Goal: Task Accomplishment & Management: Manage account settings

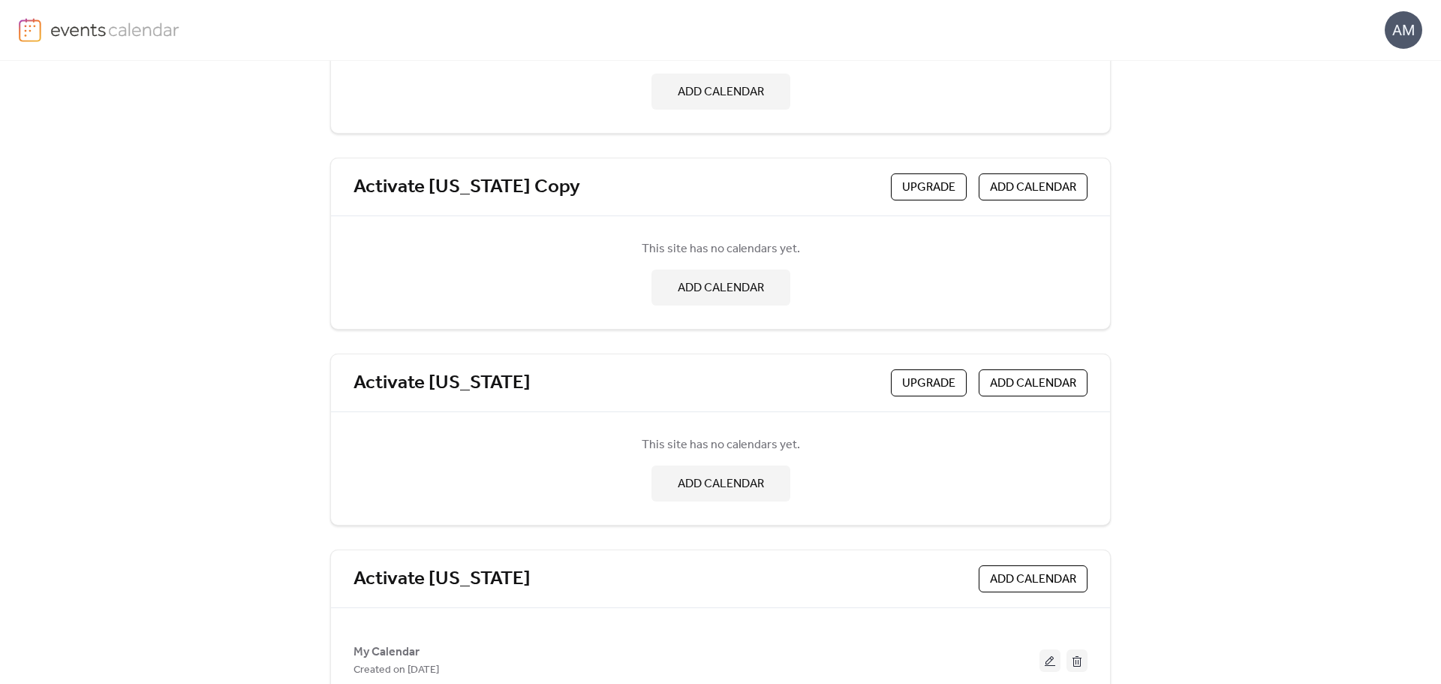
scroll to position [226, 0]
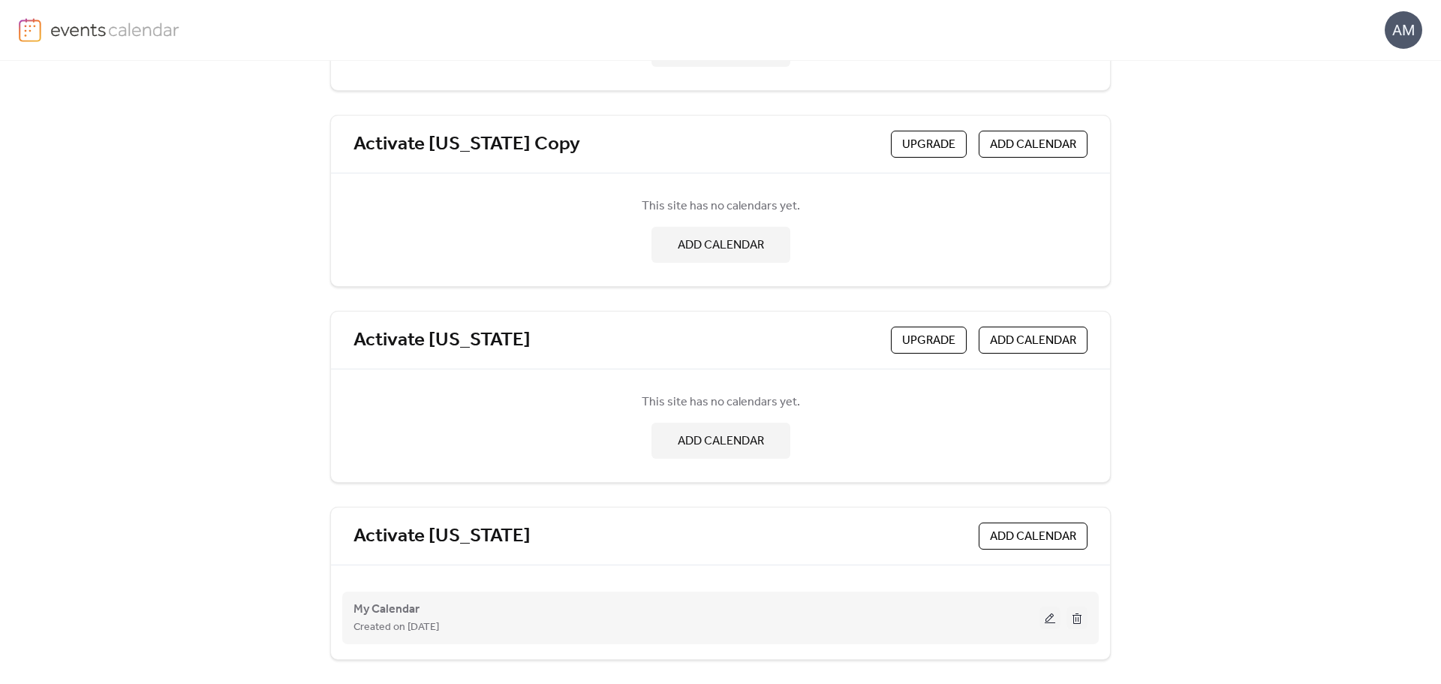
click at [1050, 621] on button at bounding box center [1049, 617] width 21 height 23
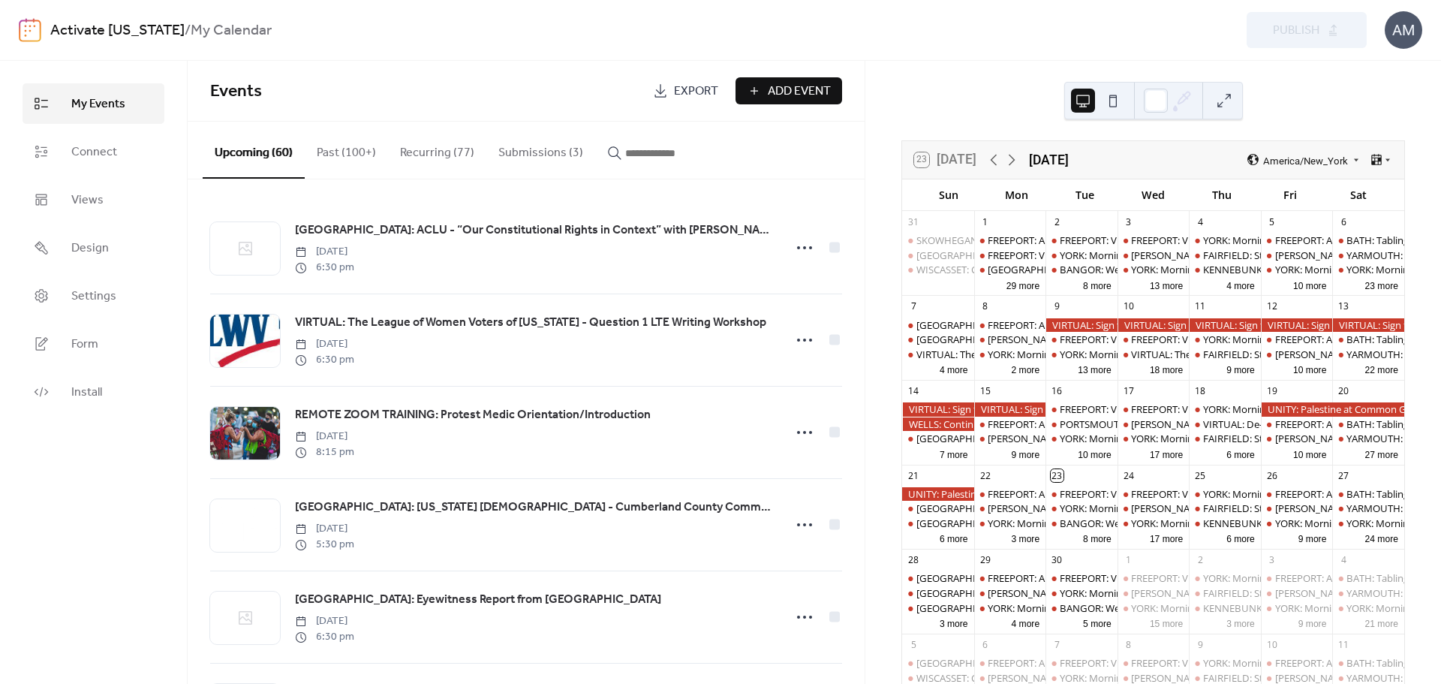
click at [539, 153] on button "Submissions (3)" at bounding box center [540, 150] width 109 height 56
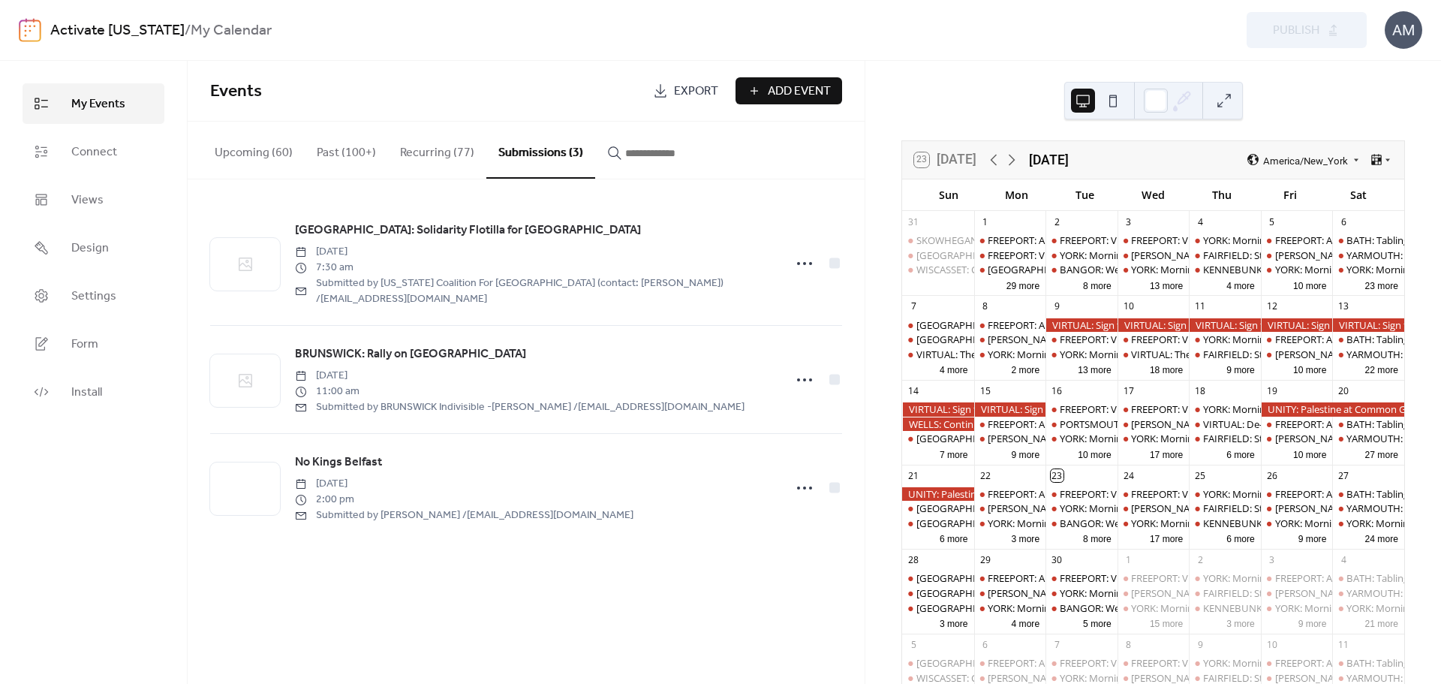
click at [657, 155] on input "button" at bounding box center [670, 153] width 90 height 18
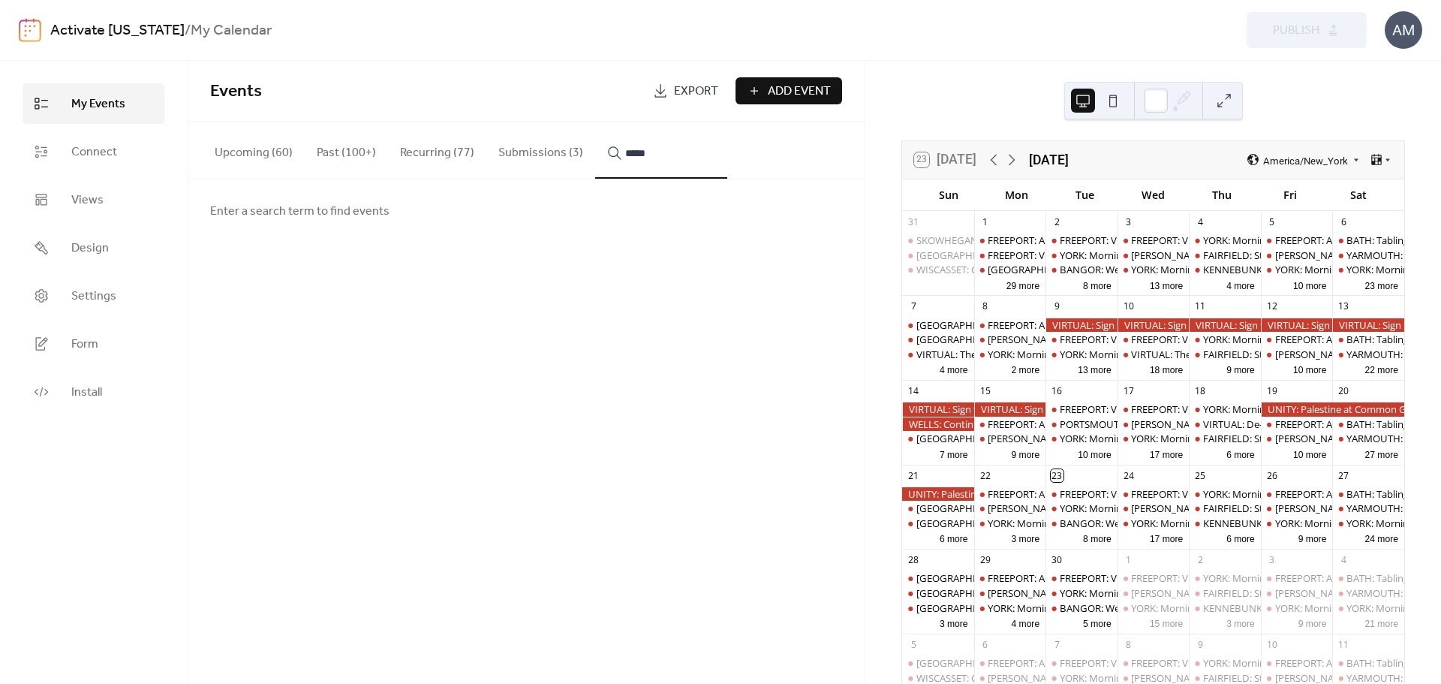
click at [595, 122] on button "****" at bounding box center [661, 150] width 132 height 57
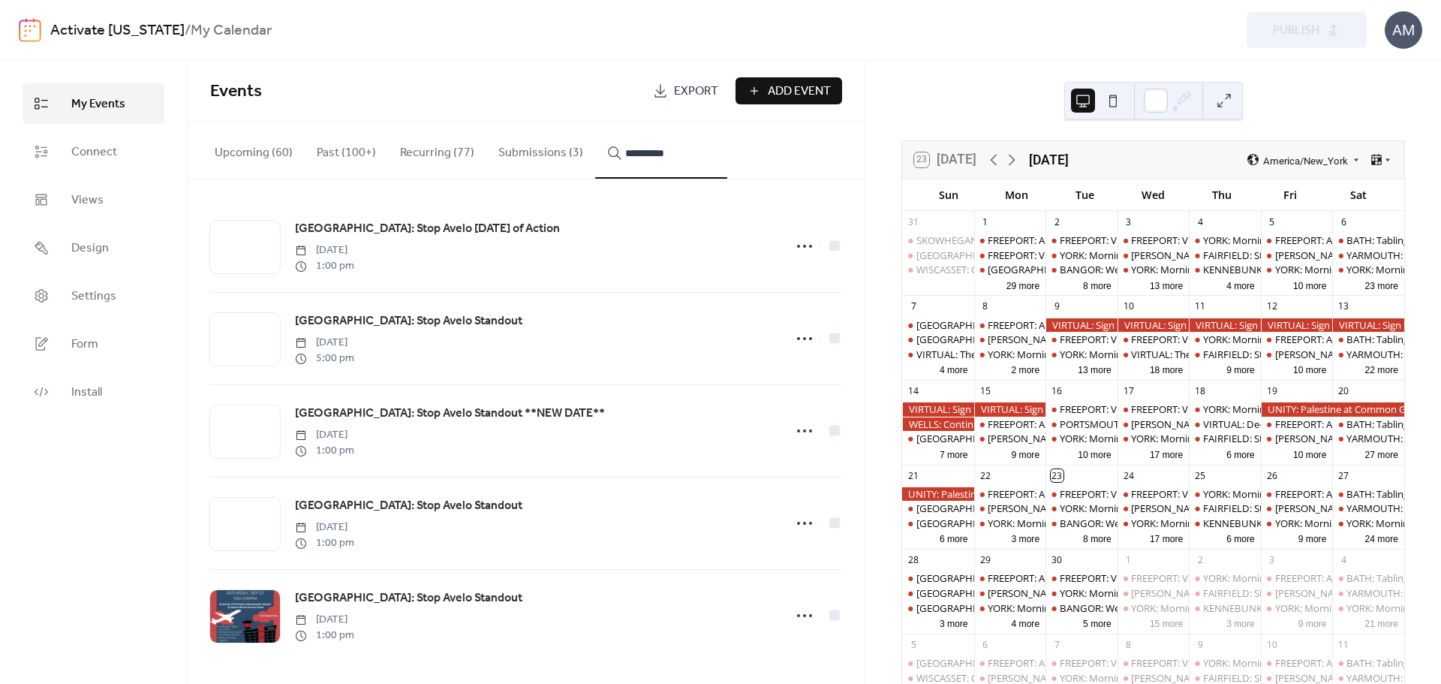
scroll to position [6, 0]
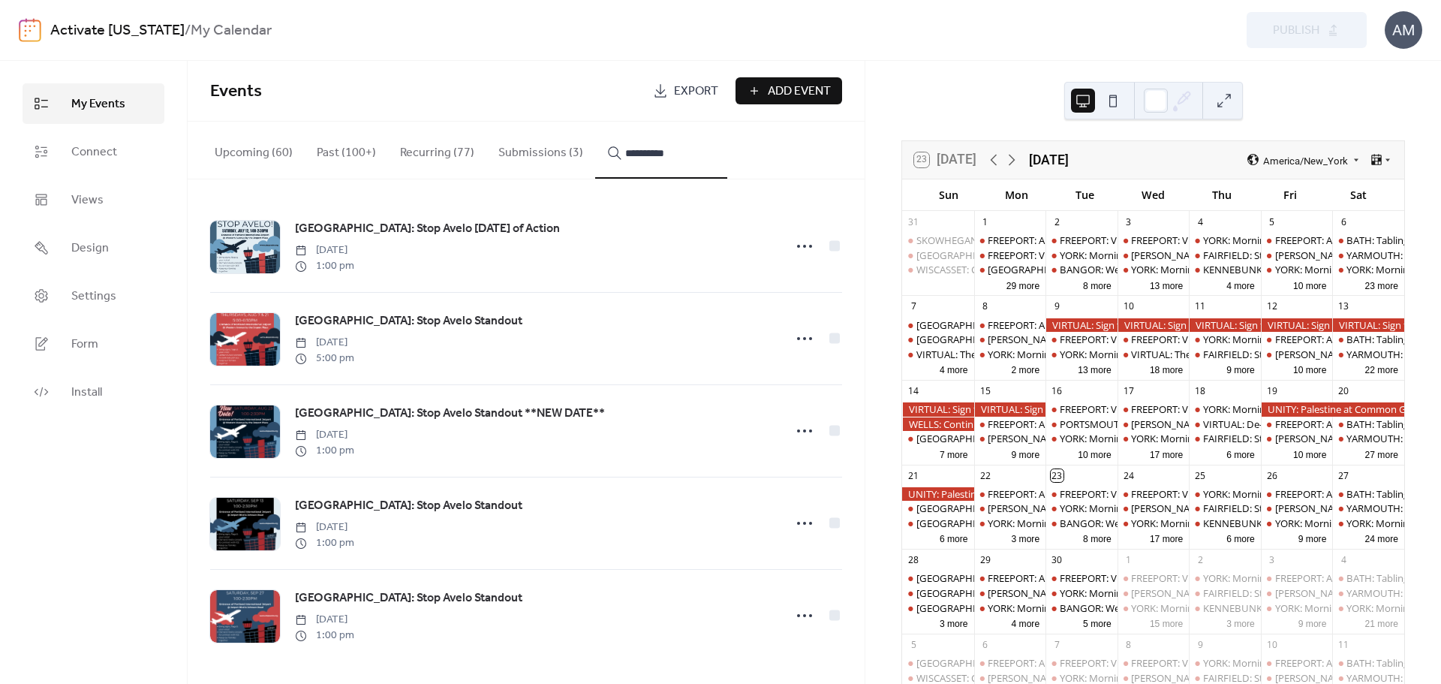
type input "**********"
click at [342, 597] on span "[GEOGRAPHIC_DATA]: Stop Avelo Standout" at bounding box center [408, 598] width 227 height 18
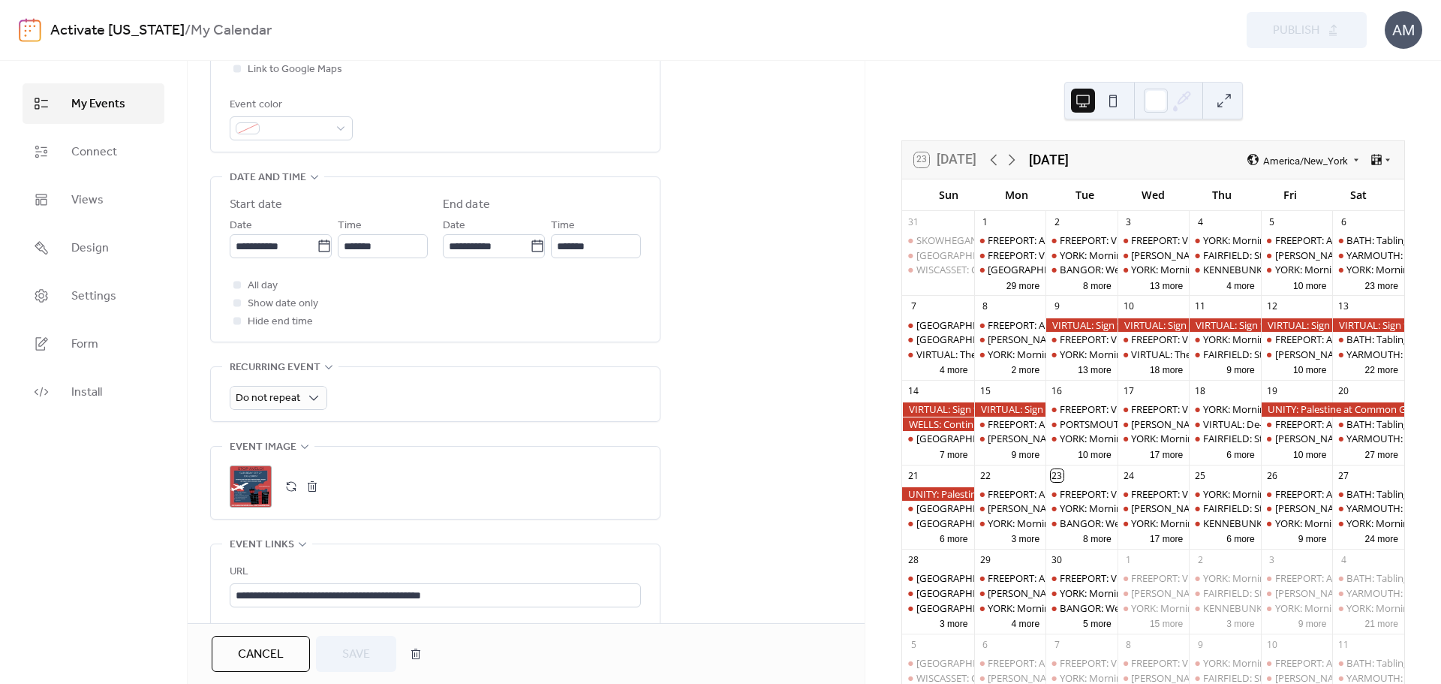
scroll to position [525, 0]
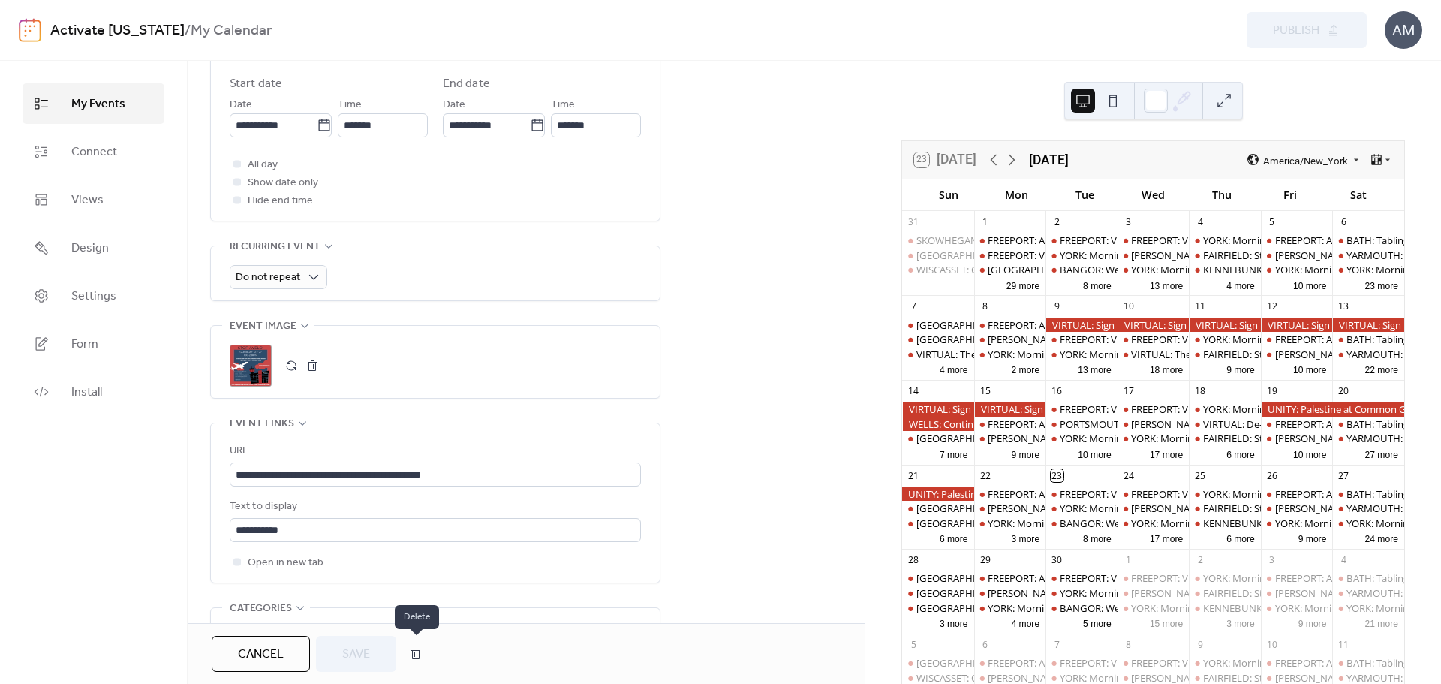
click at [422, 659] on button "button" at bounding box center [415, 653] width 27 height 30
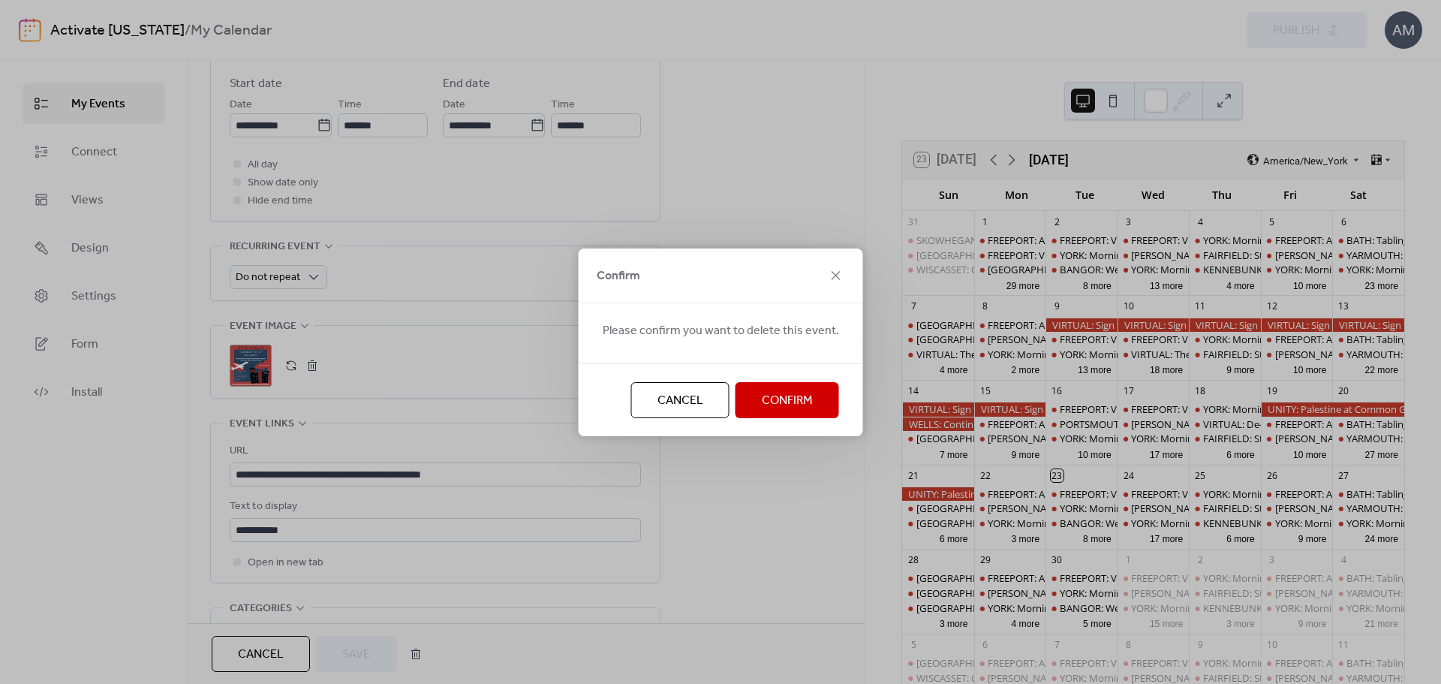
click at [808, 394] on span "Confirm" at bounding box center [787, 401] width 51 height 18
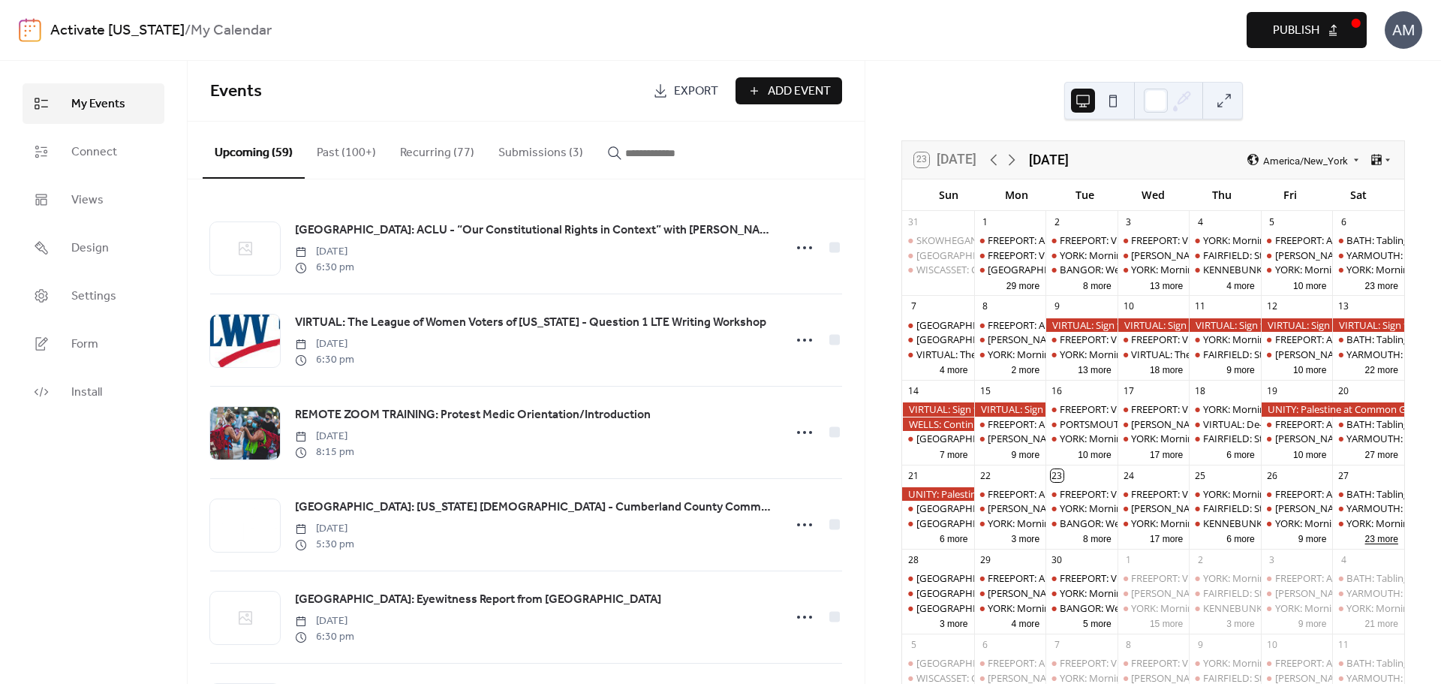
click at [1362, 539] on button "23 more" at bounding box center [1381, 537] width 45 height 14
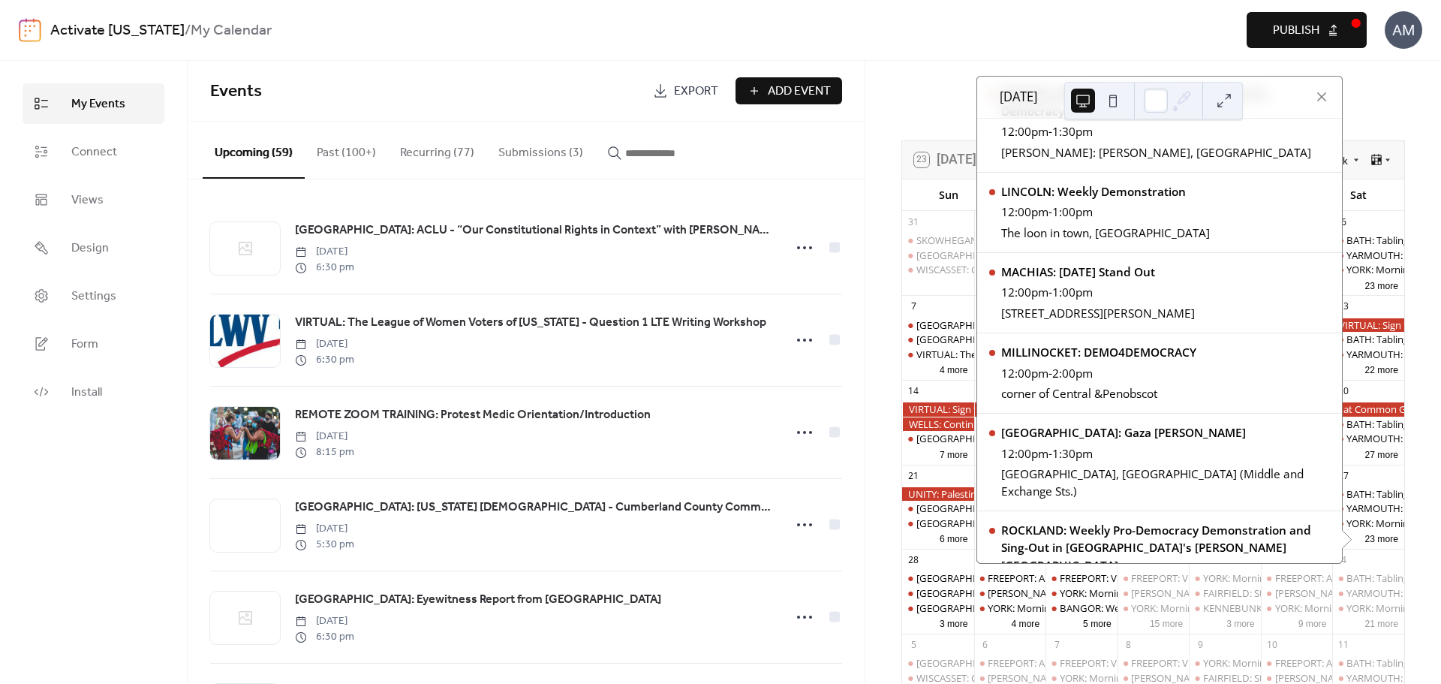
scroll to position [1351, 0]
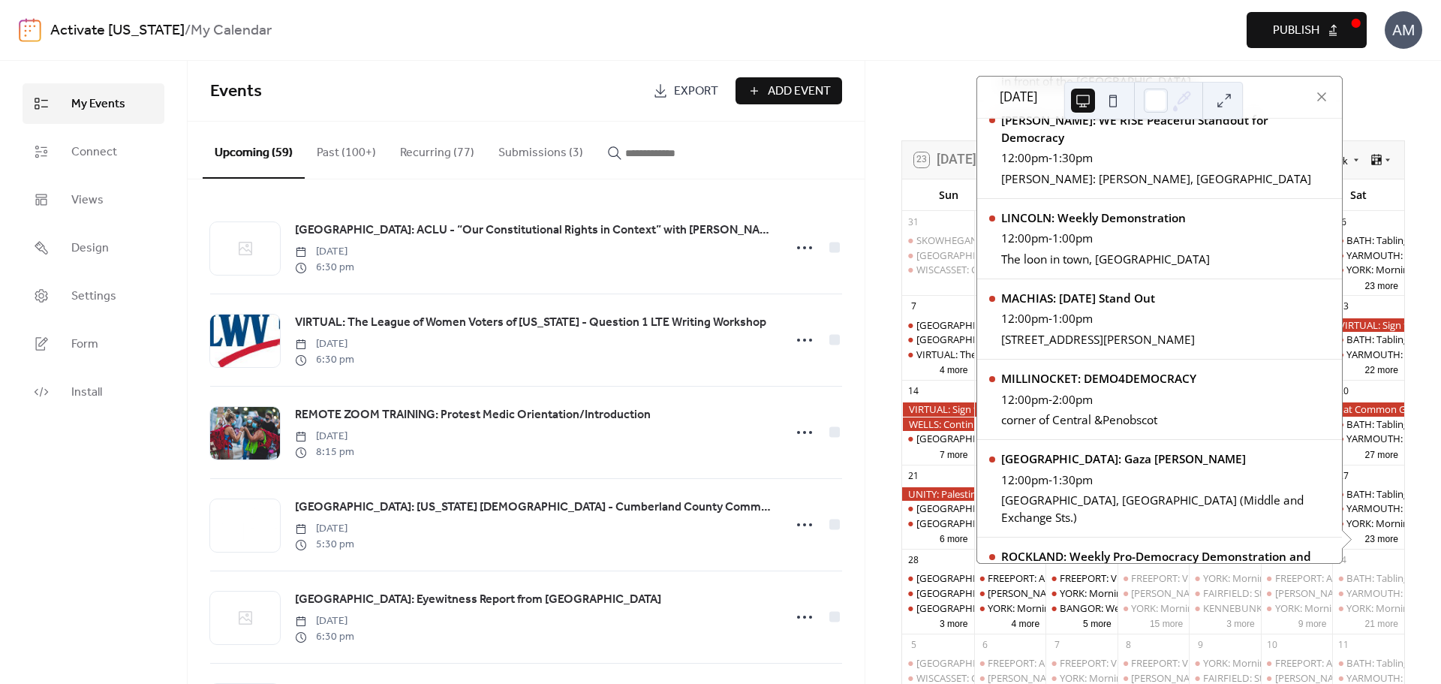
click at [1288, 25] on span "Publish" at bounding box center [1295, 31] width 47 height 18
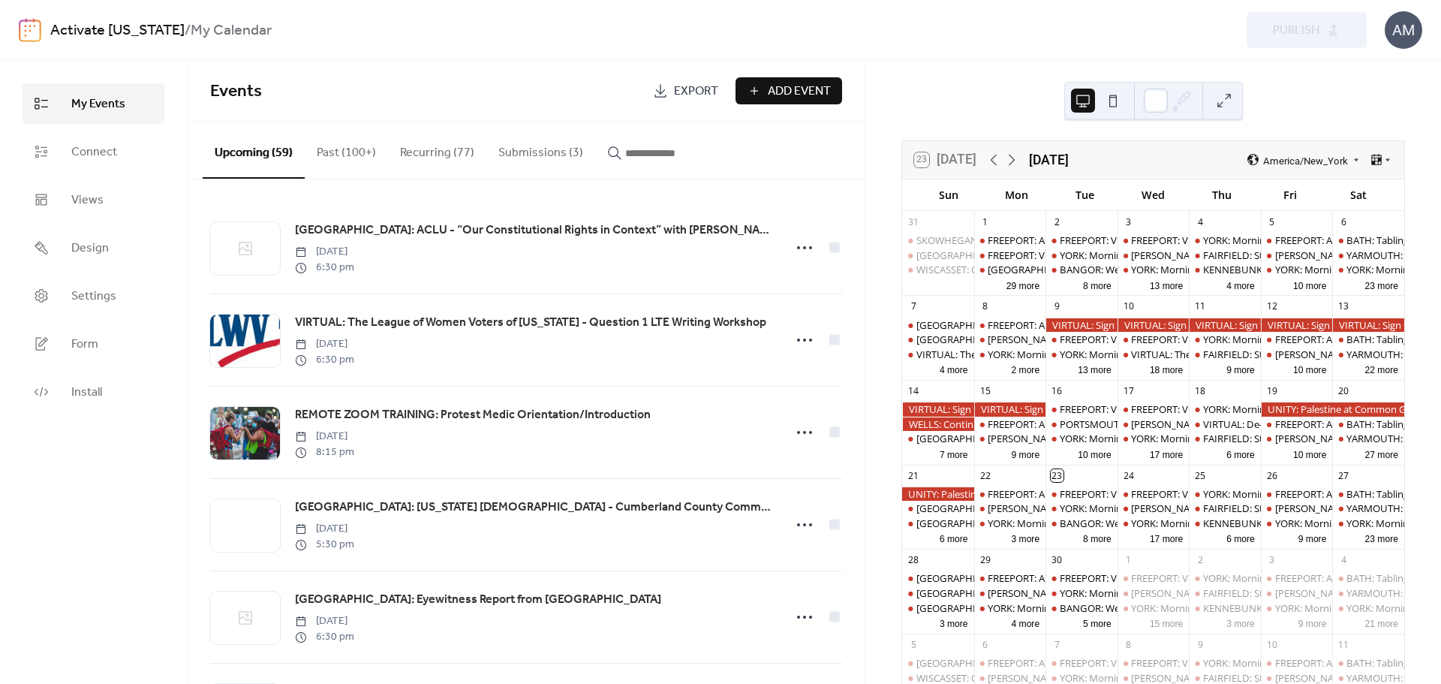
click at [635, 157] on input "button" at bounding box center [670, 153] width 90 height 18
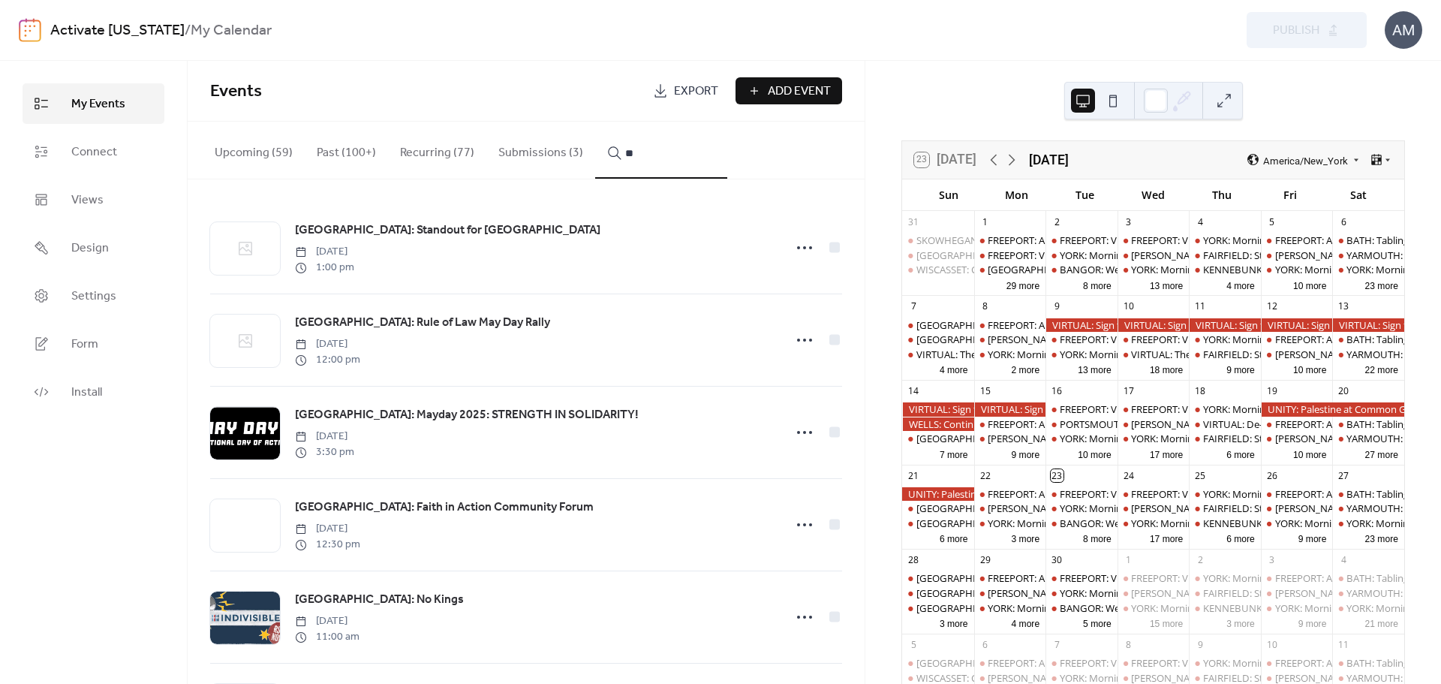
type input "*"
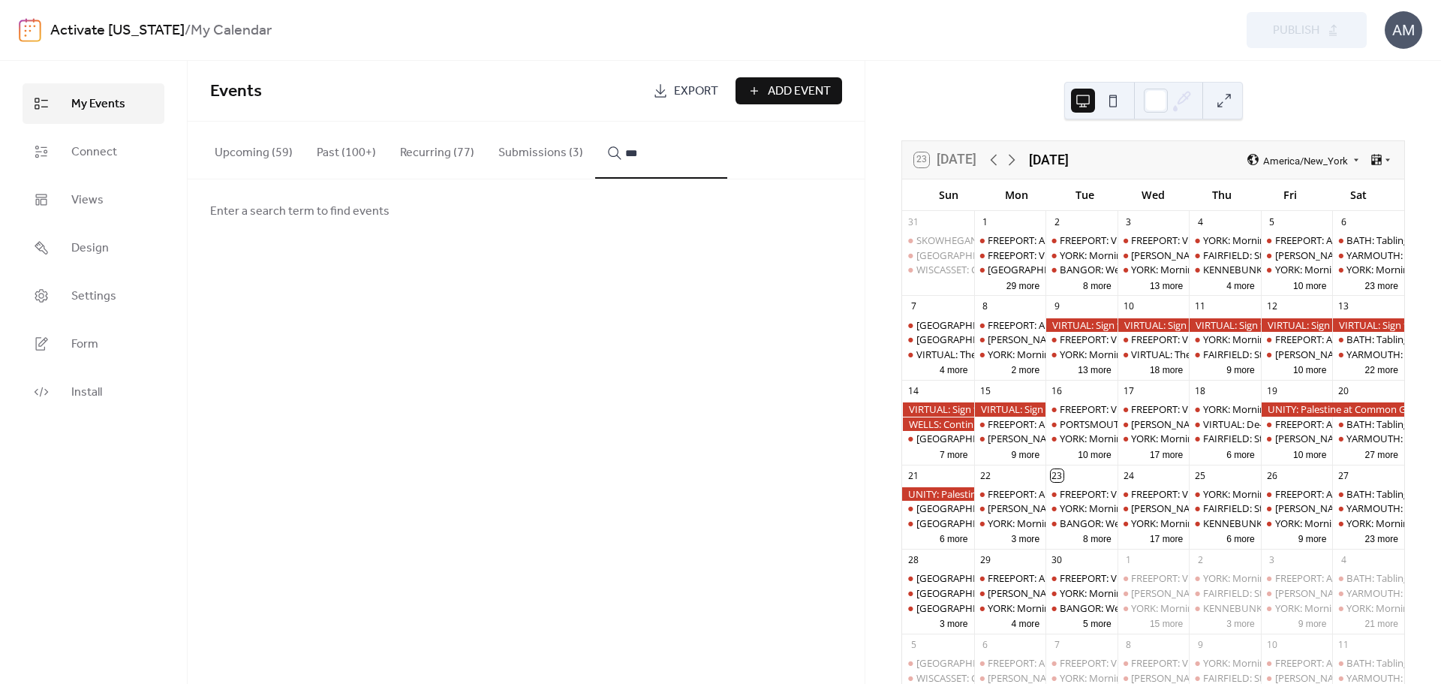
click at [595, 122] on button "**" at bounding box center [661, 150] width 132 height 57
click at [595, 122] on button "********" at bounding box center [661, 150] width 132 height 57
type input "**********"
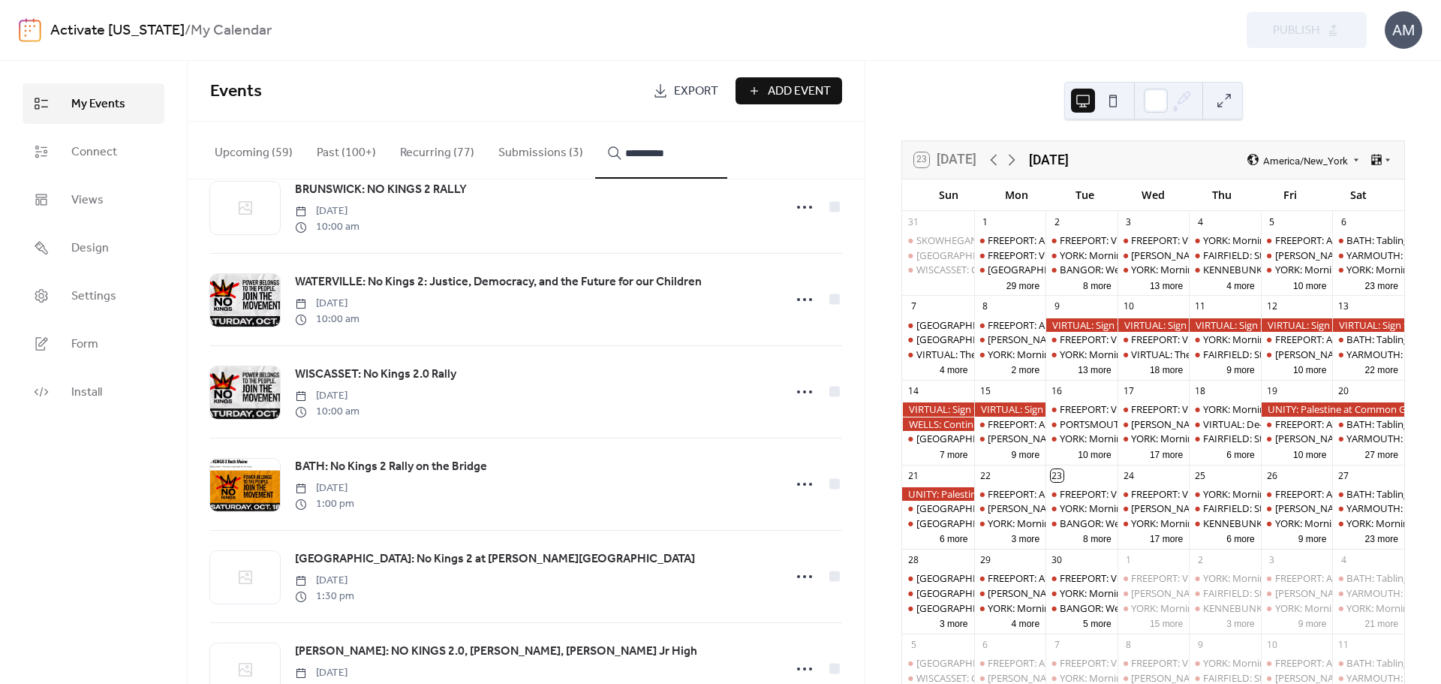
scroll to position [285, 0]
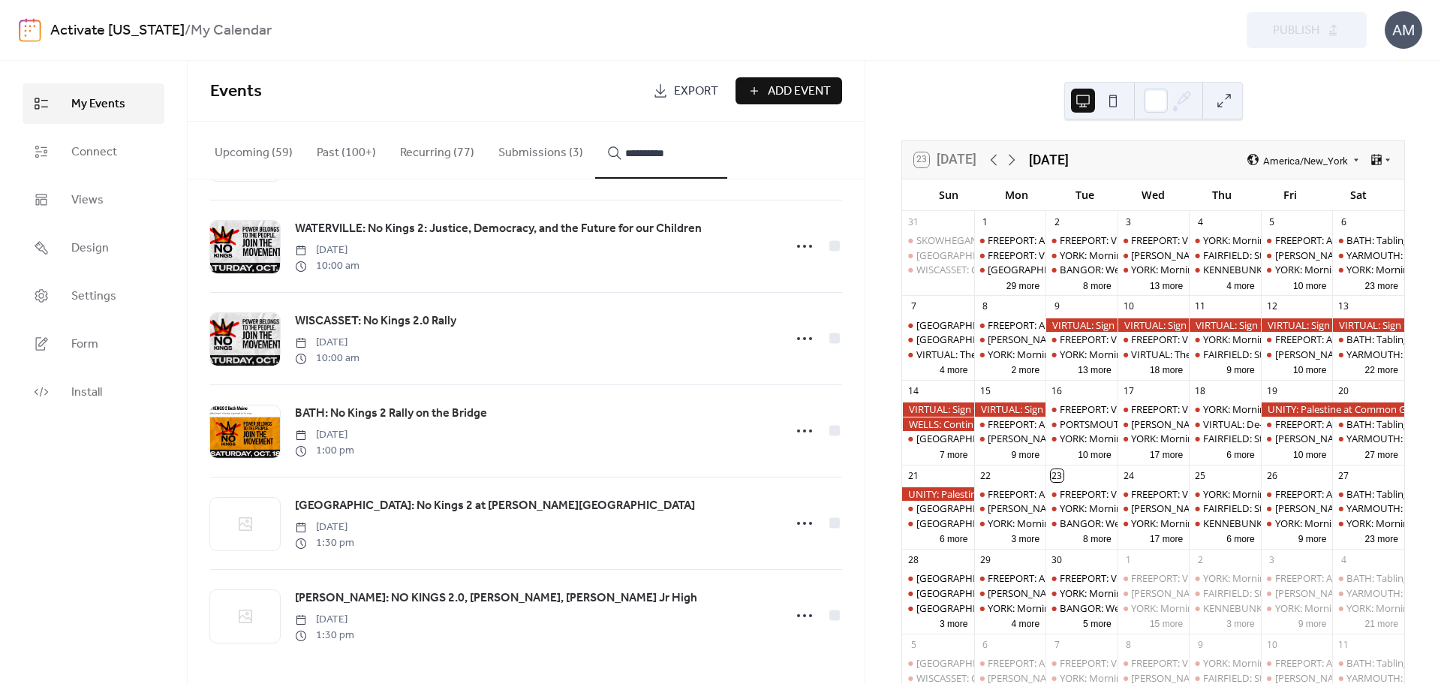
click at [458, 506] on span "[GEOGRAPHIC_DATA]: No Kings 2 at [PERSON_NAME][GEOGRAPHIC_DATA]" at bounding box center [495, 506] width 400 height 18
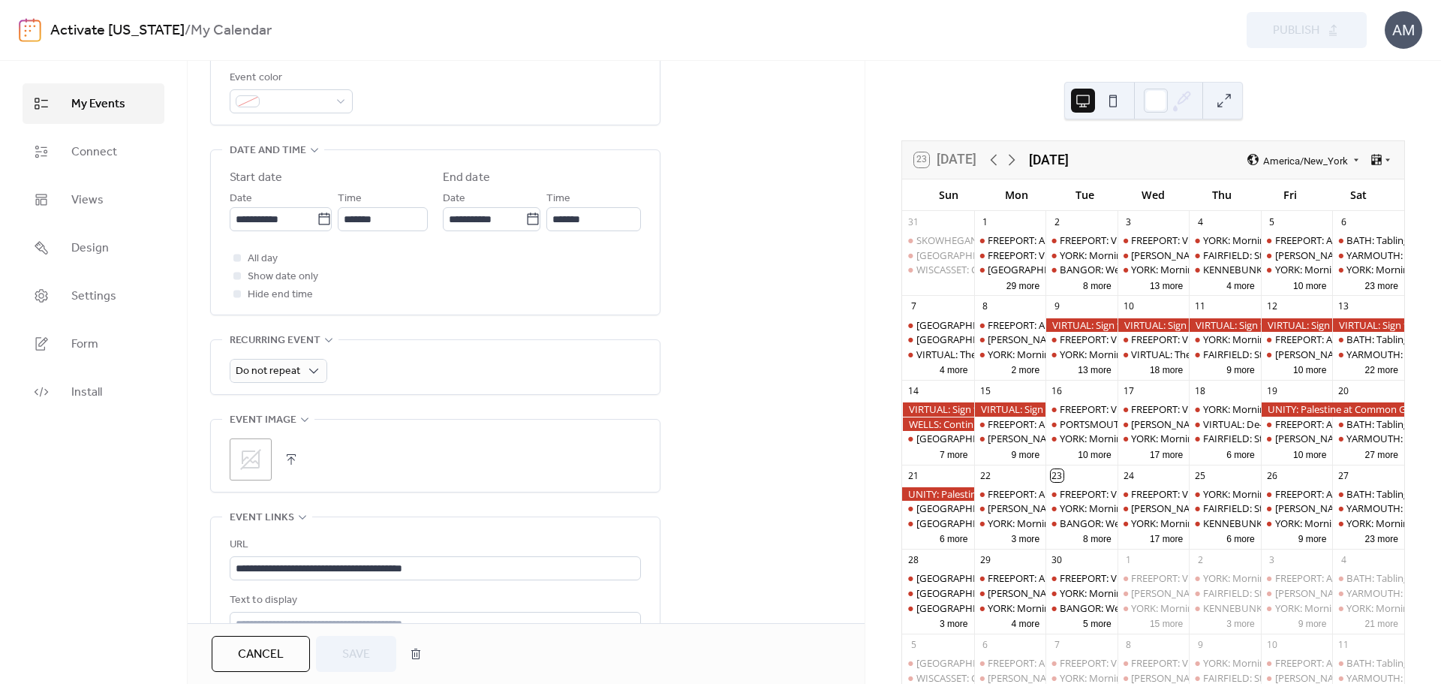
scroll to position [450, 0]
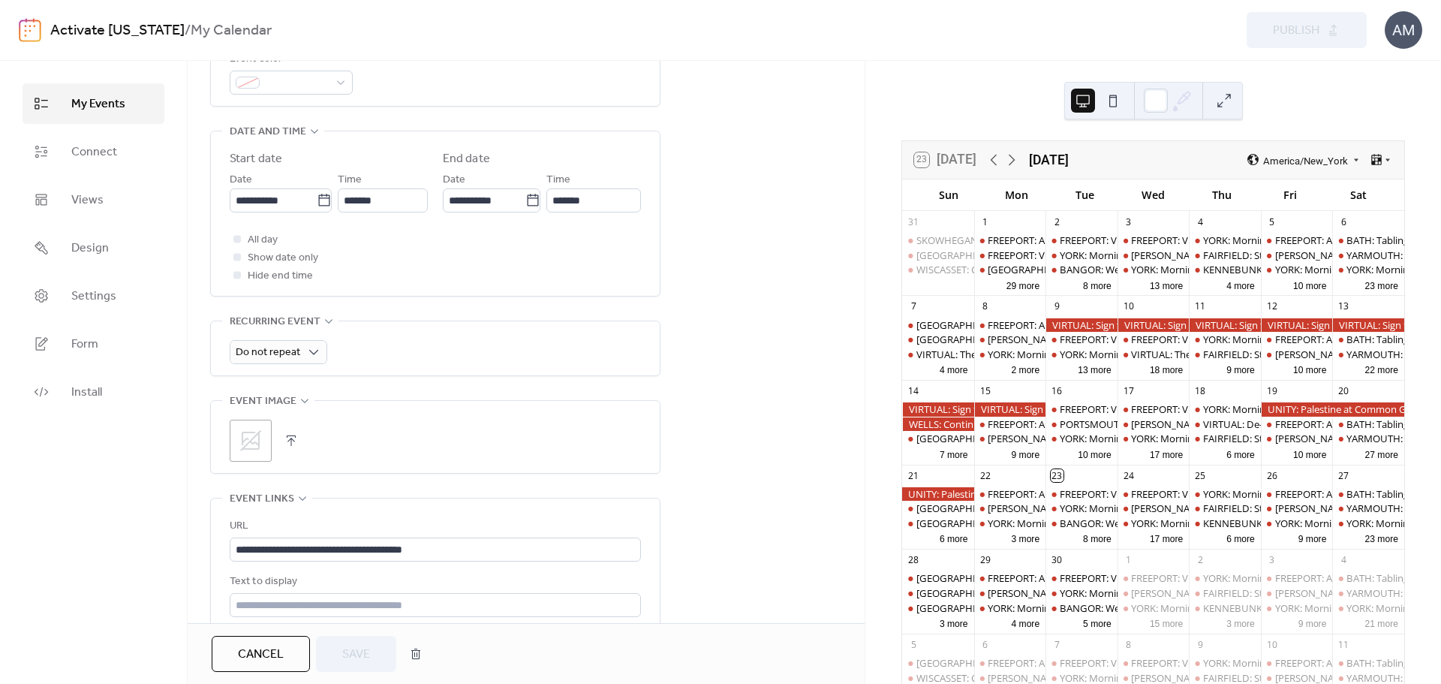
click at [293, 436] on button "button" at bounding box center [291, 440] width 21 height 21
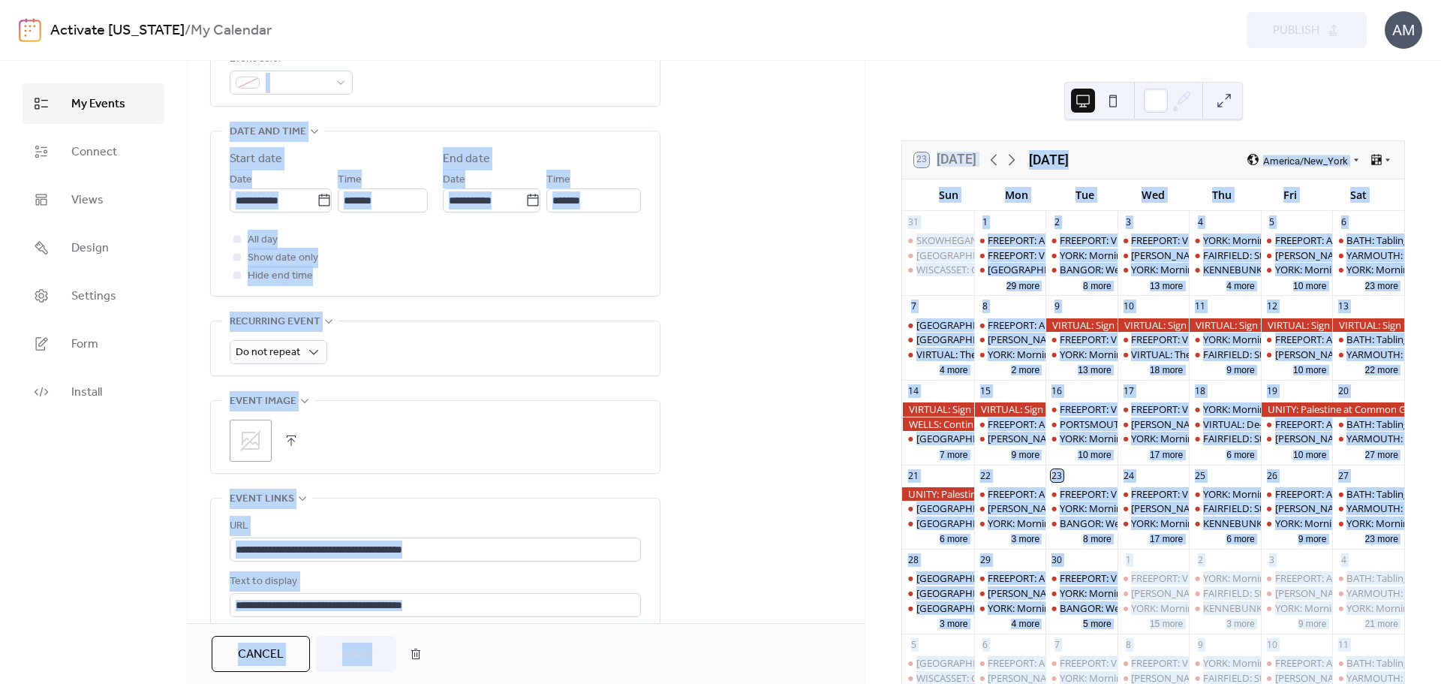
scroll to position [549, 0]
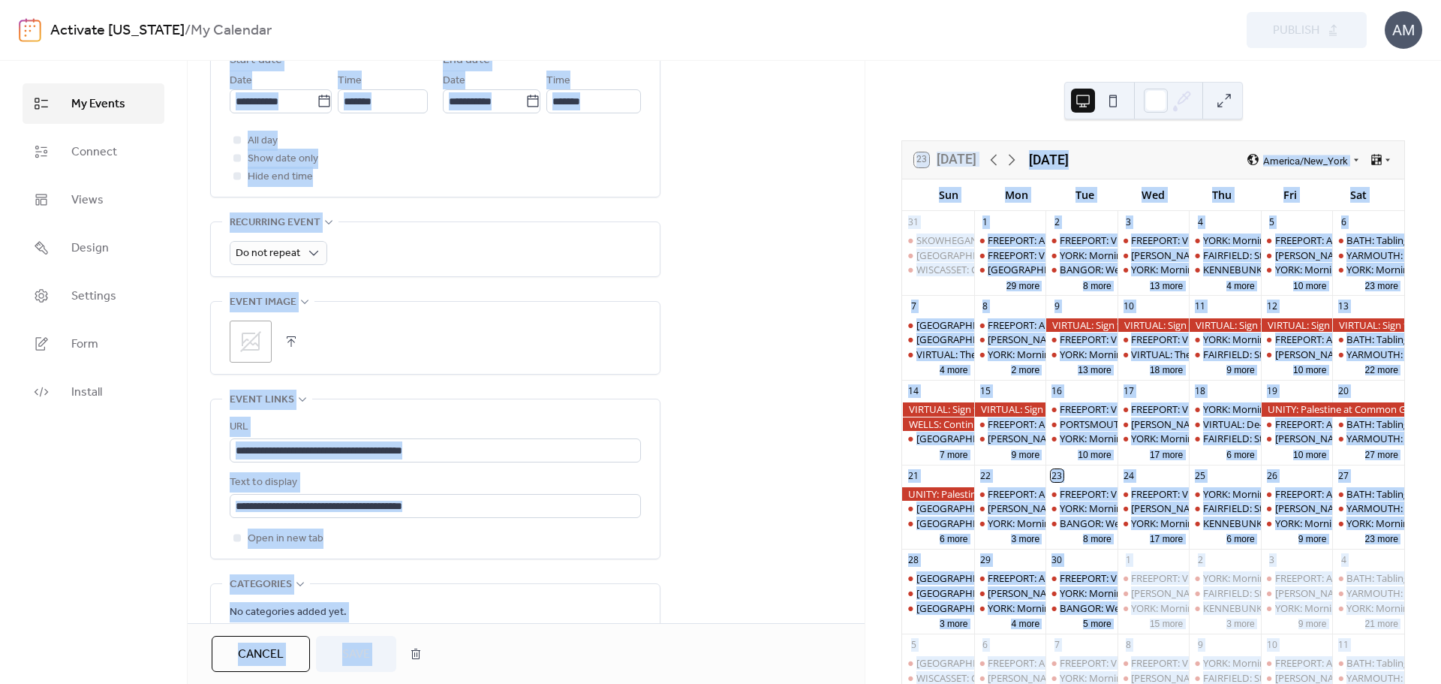
click at [723, 362] on div "**********" at bounding box center [526, 175] width 677 height 1161
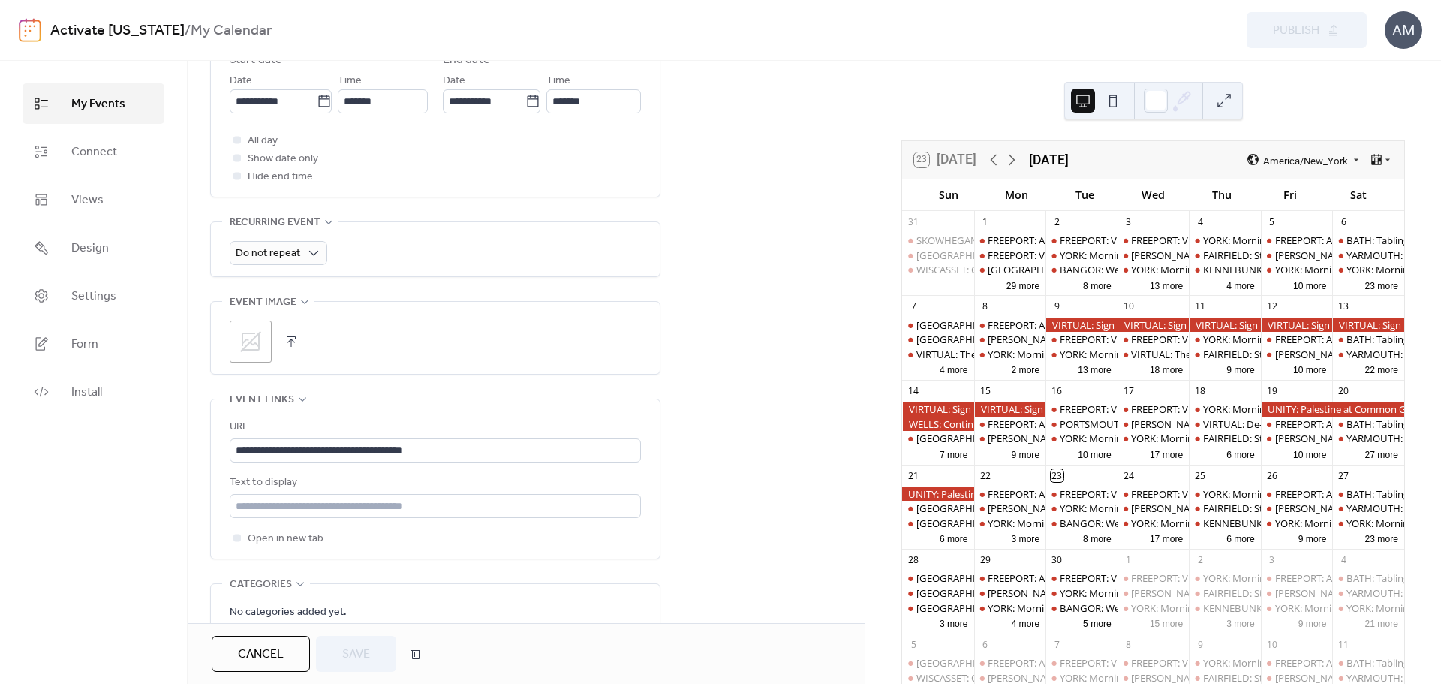
click at [258, 346] on icon at bounding box center [250, 341] width 21 height 21
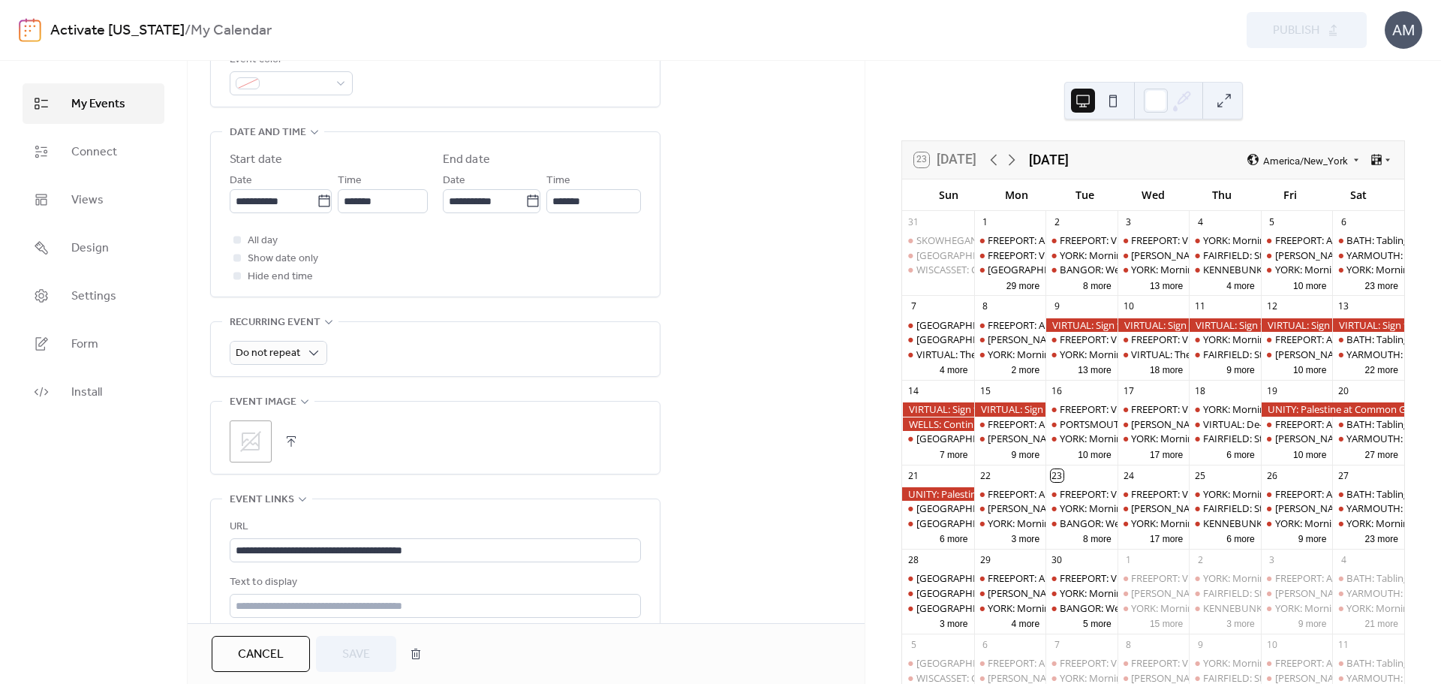
scroll to position [450, 0]
click at [292, 438] on button "button" at bounding box center [291, 440] width 21 height 21
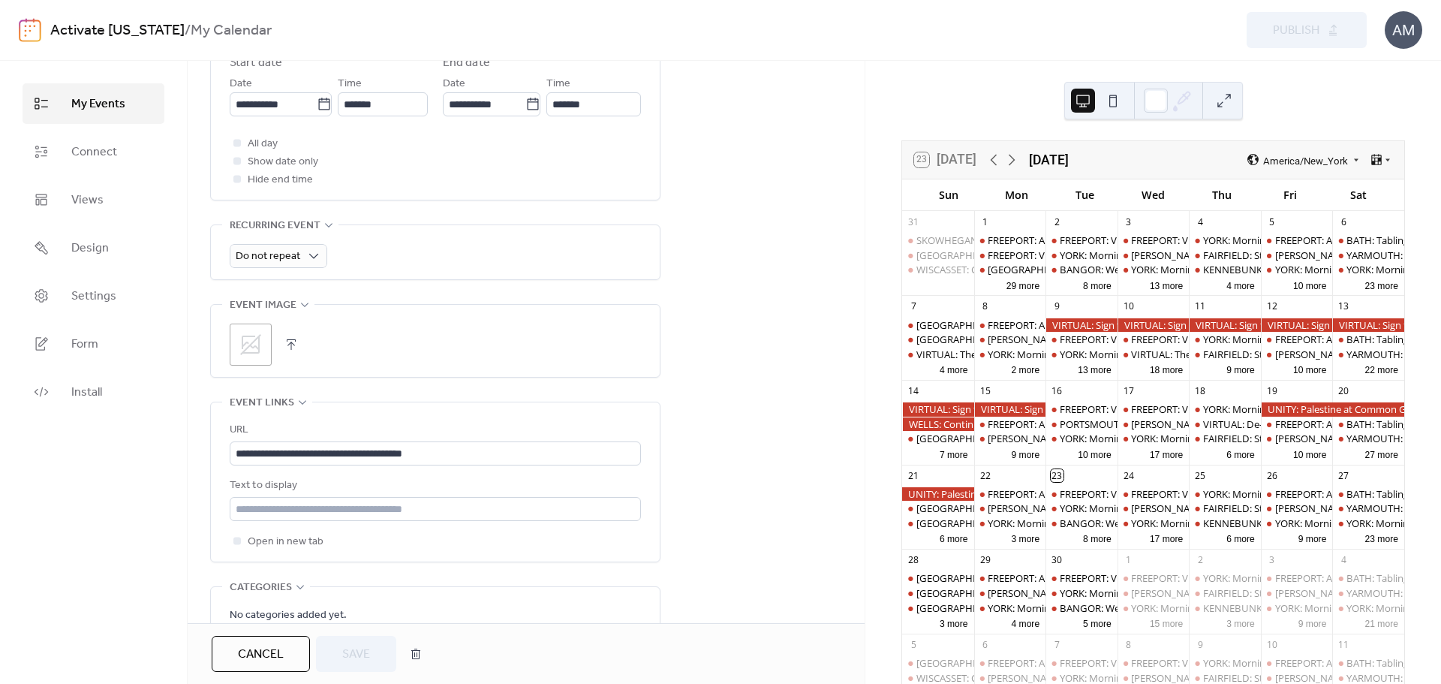
scroll to position [535, 0]
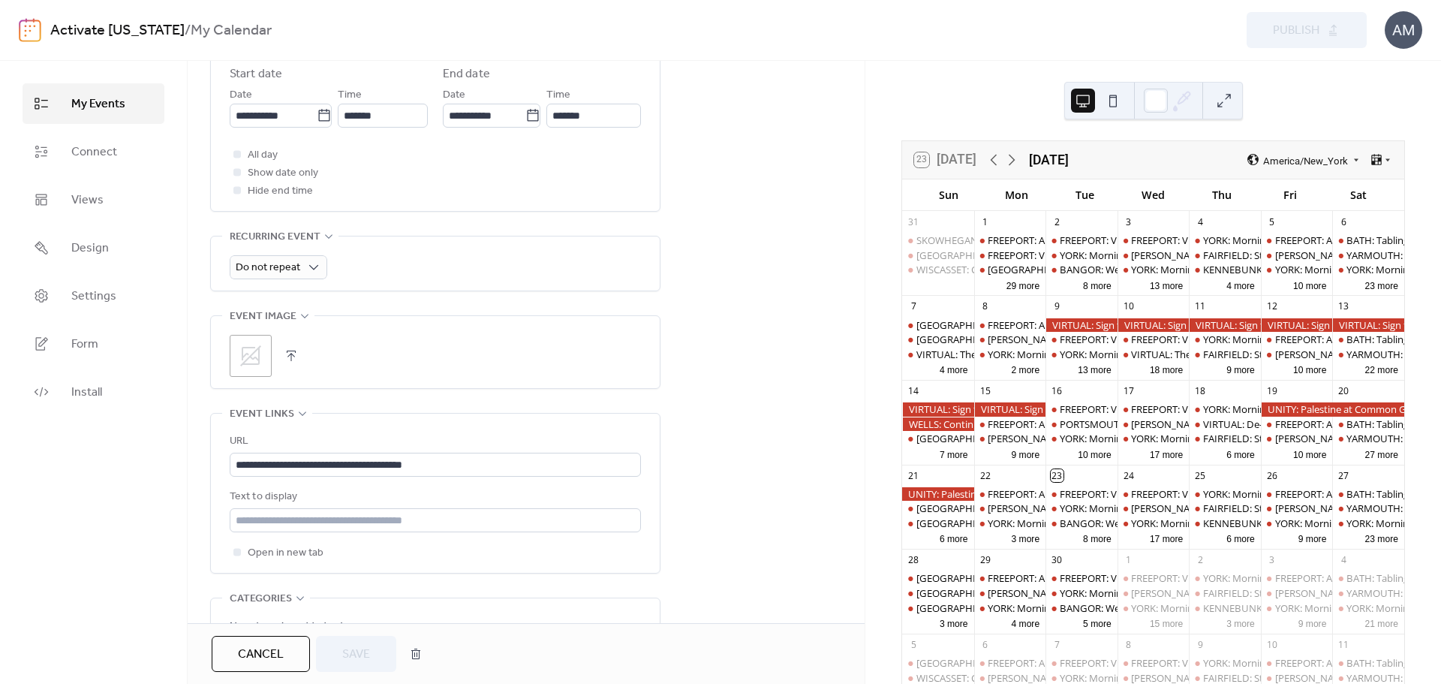
click at [288, 357] on button "button" at bounding box center [291, 355] width 21 height 21
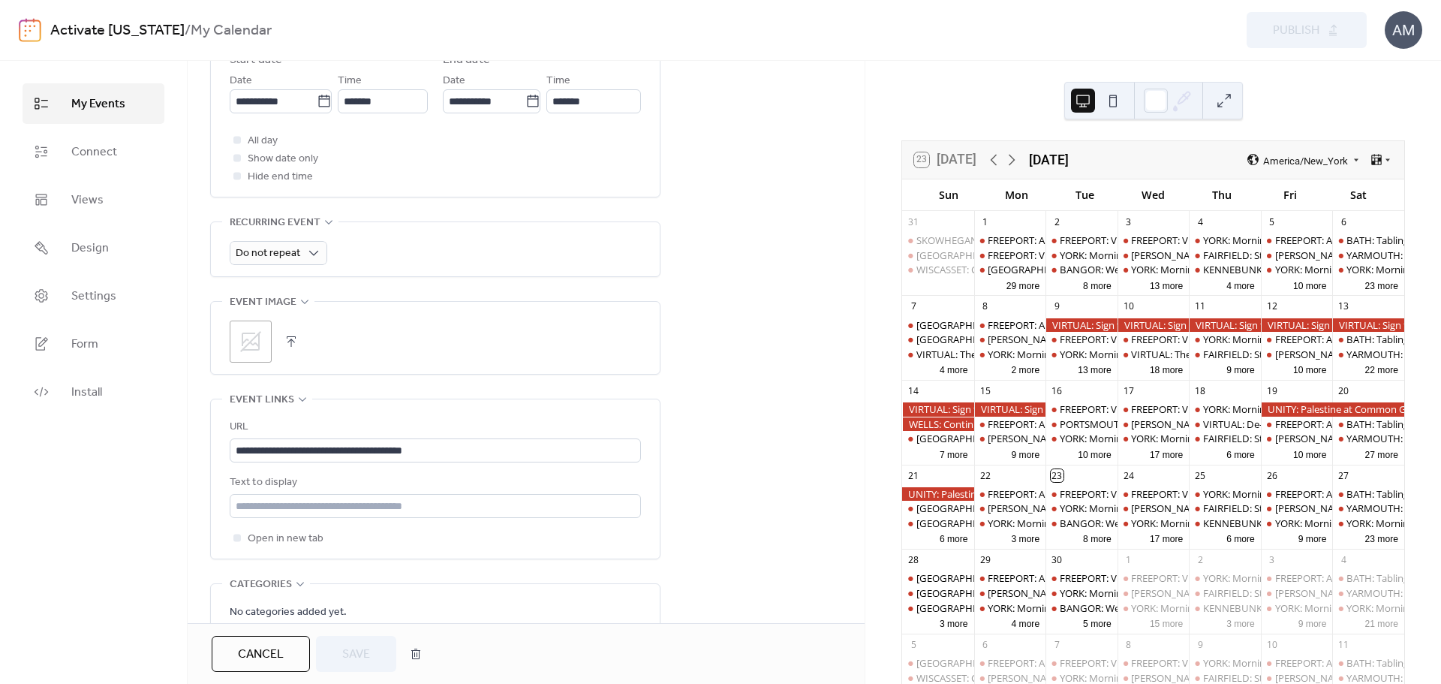
click at [294, 340] on button "button" at bounding box center [291, 341] width 21 height 21
click at [299, 299] on icon at bounding box center [305, 302] width 12 height 12
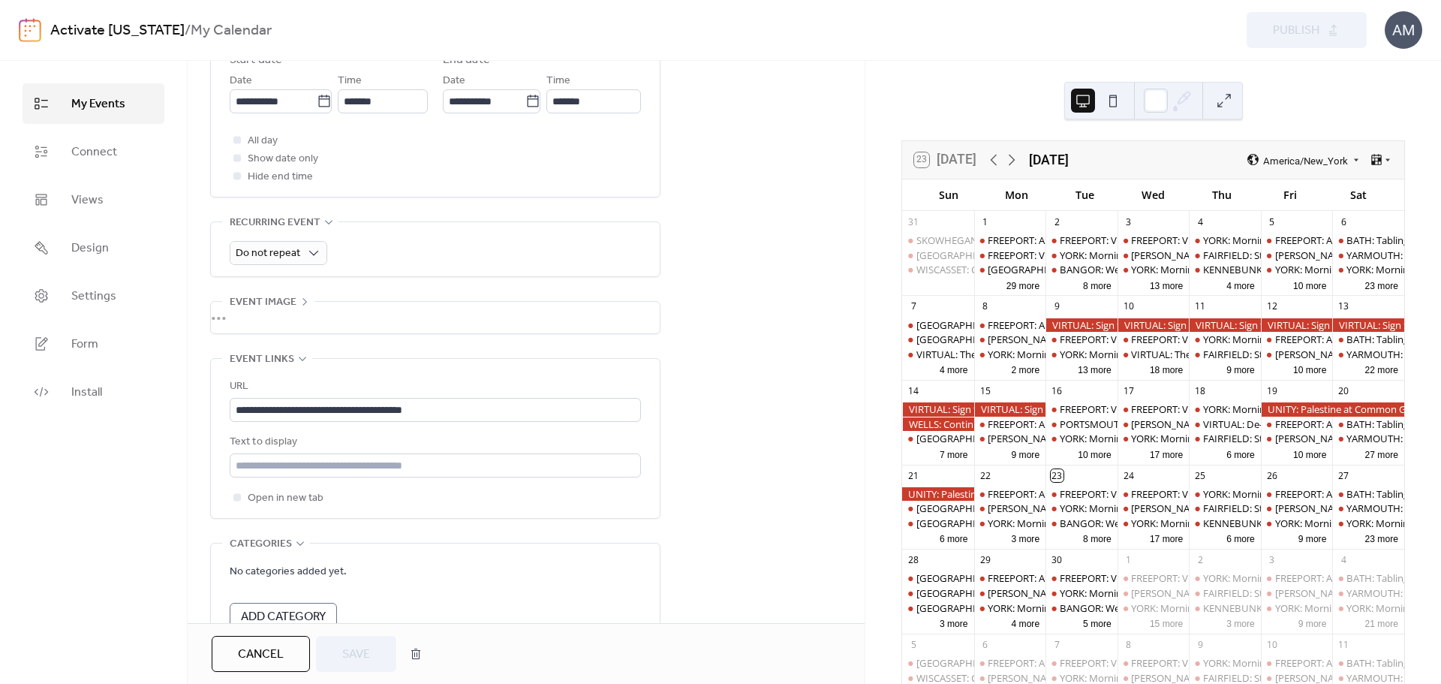
click at [300, 299] on icon at bounding box center [305, 302] width 12 height 12
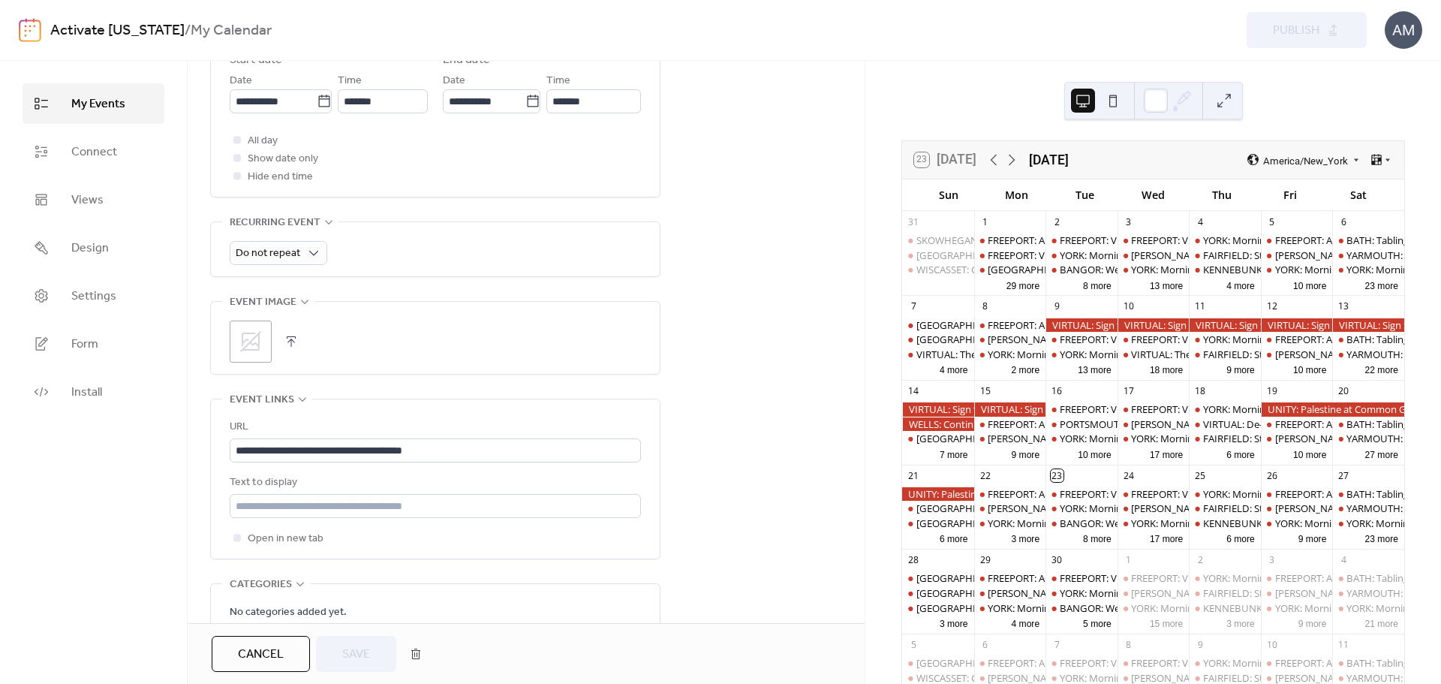
click at [250, 338] on icon at bounding box center [251, 341] width 24 height 24
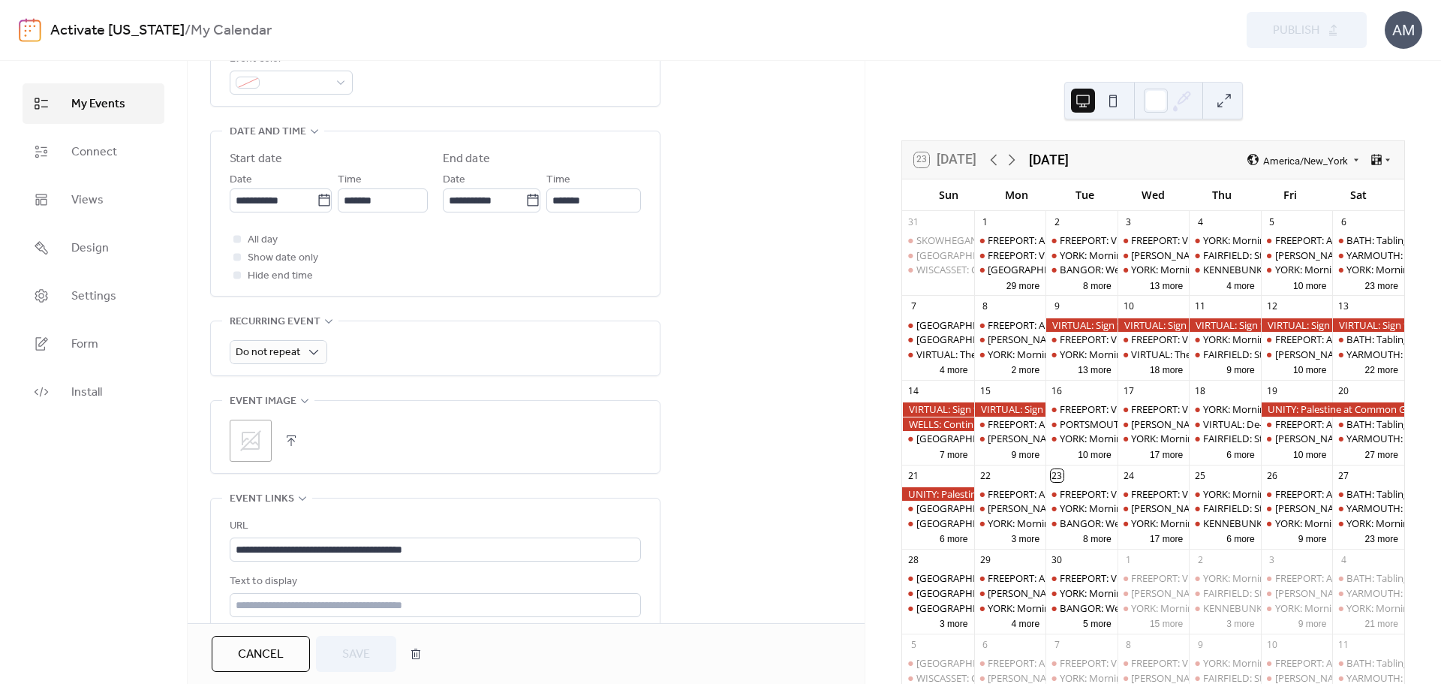
scroll to position [525, 0]
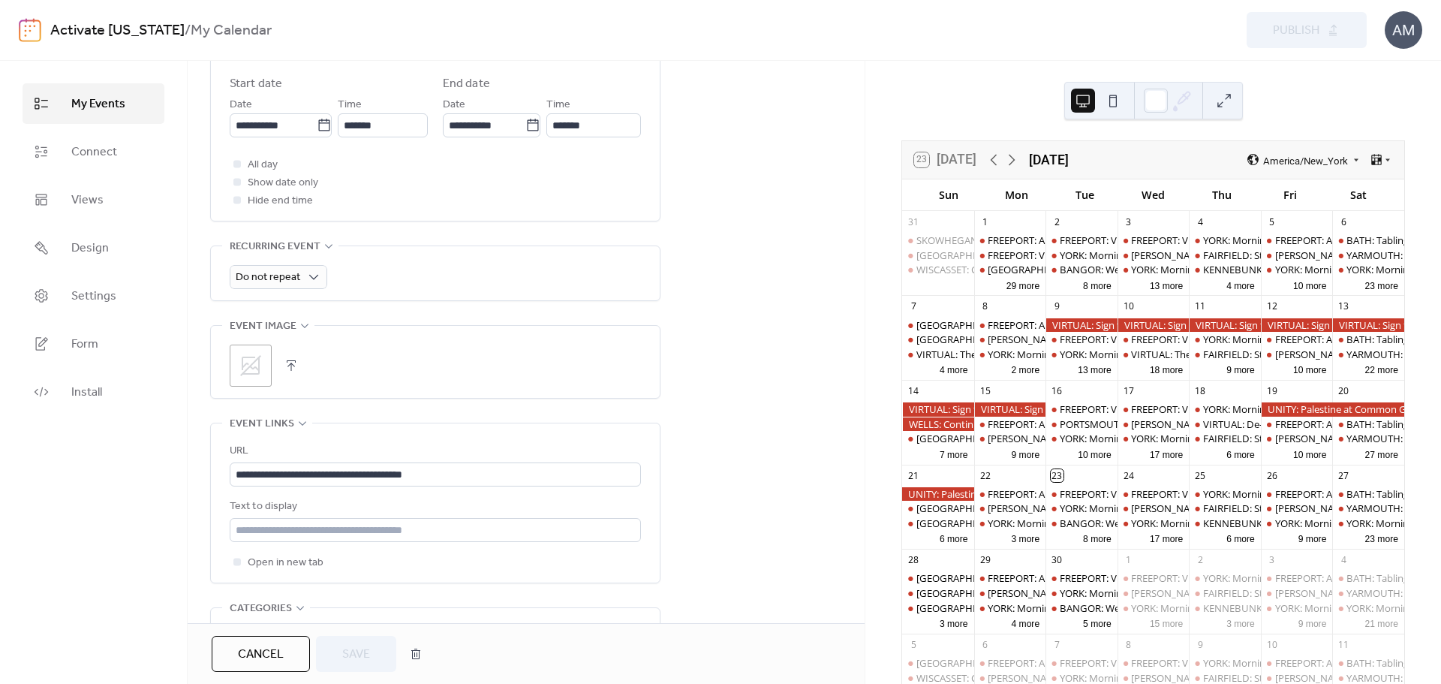
click at [290, 363] on button "button" at bounding box center [291, 365] width 21 height 21
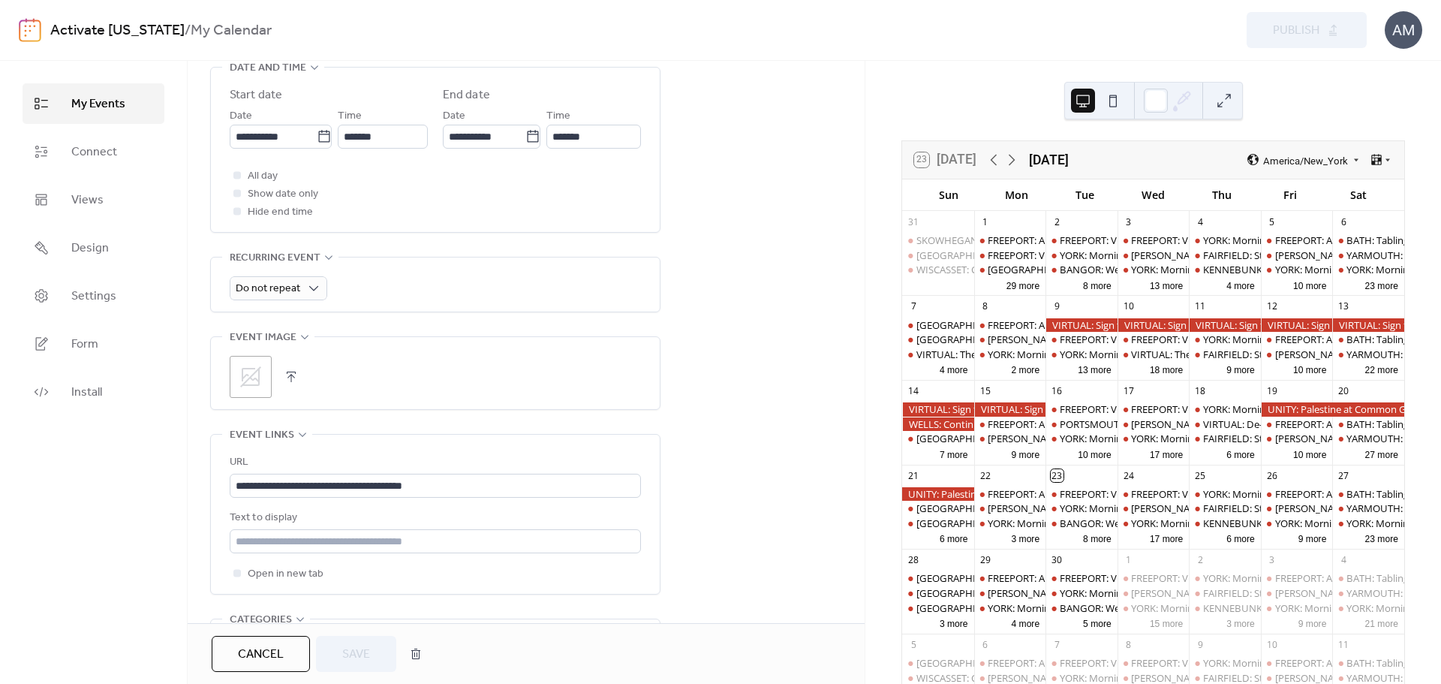
scroll to position [460, 0]
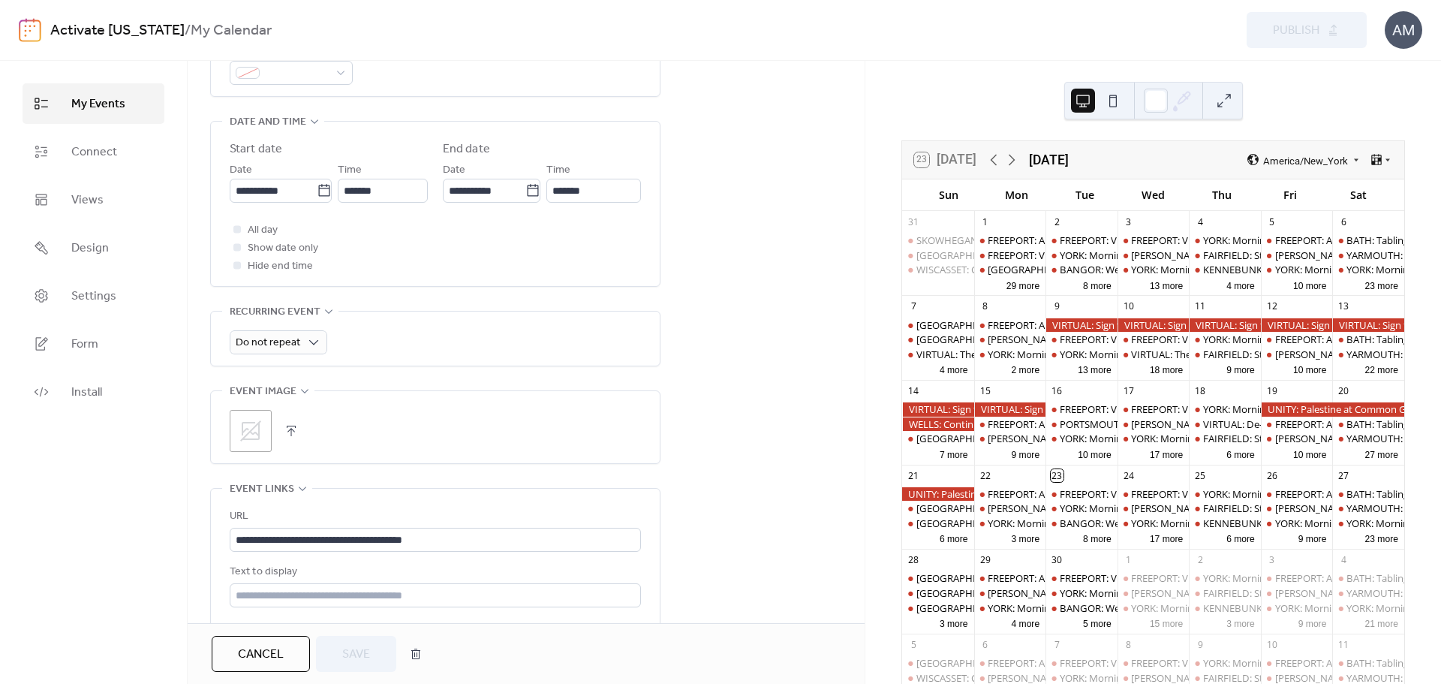
click at [245, 425] on icon at bounding box center [251, 431] width 24 height 24
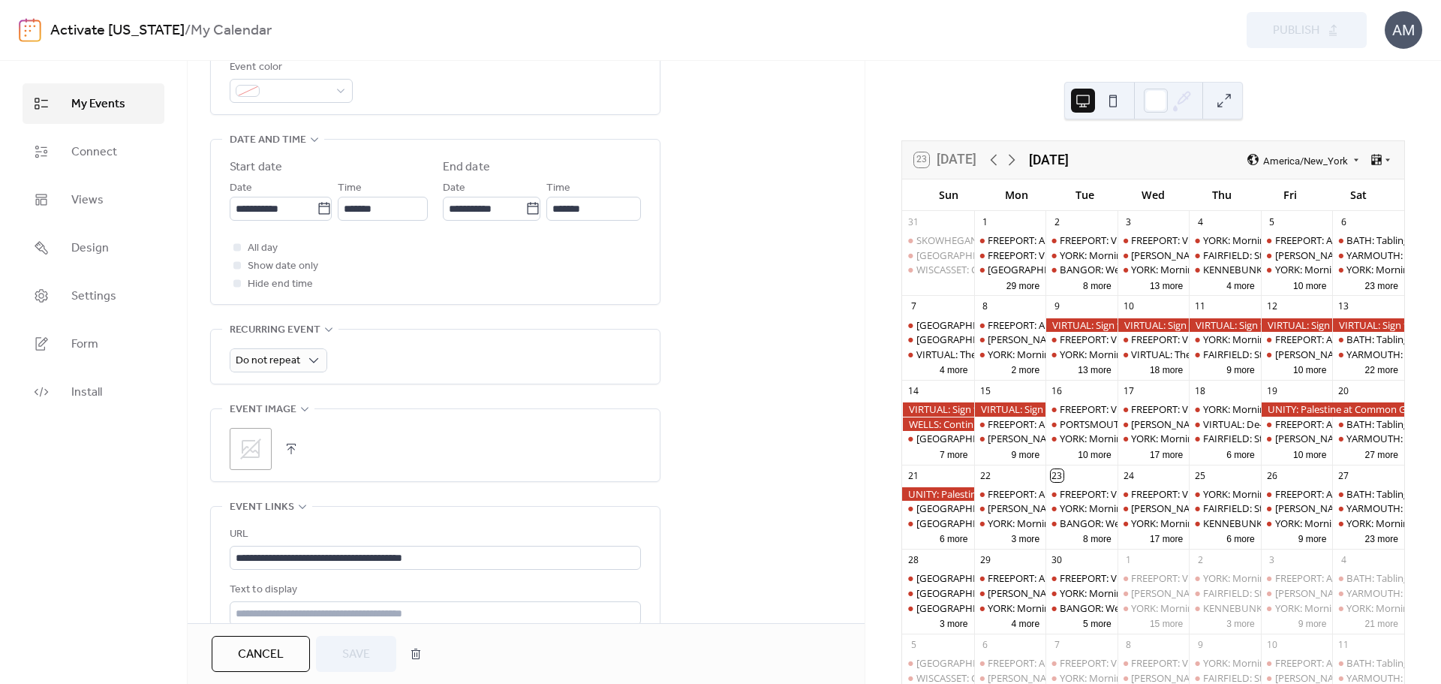
scroll to position [450, 0]
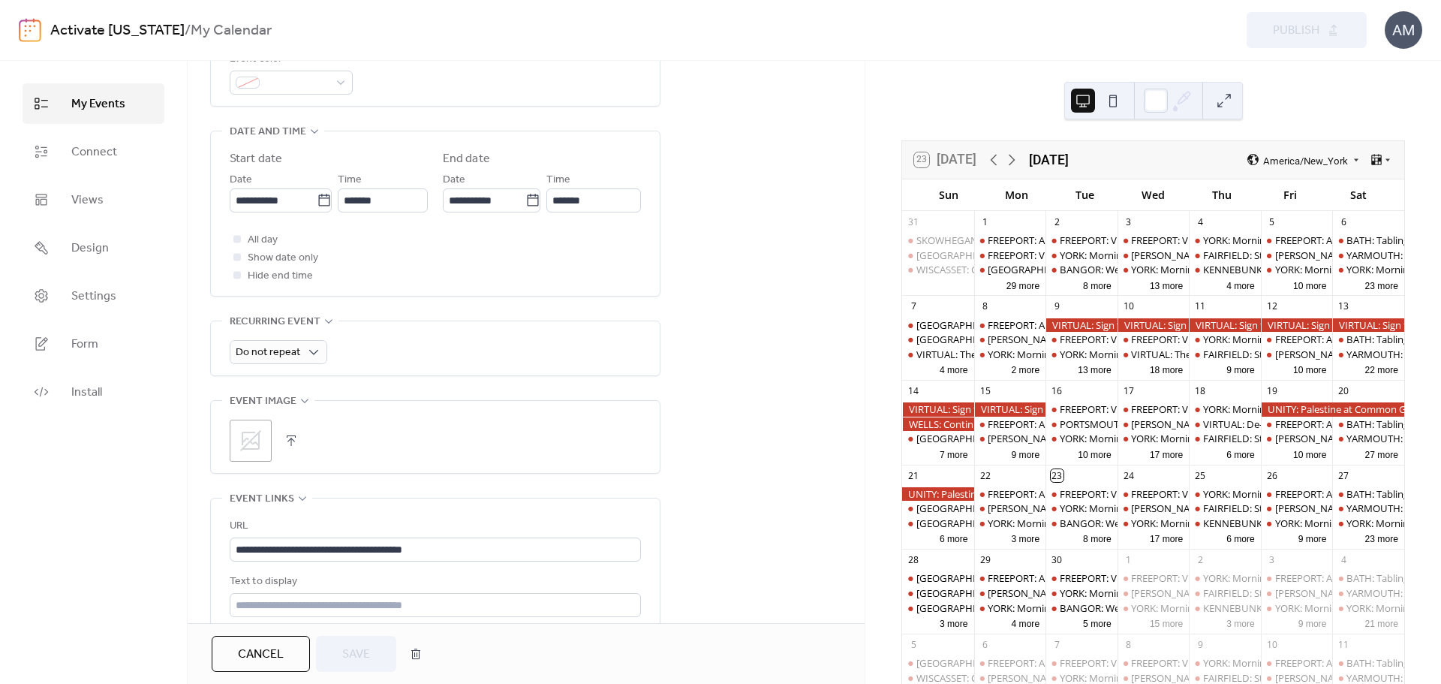
click at [291, 437] on button "button" at bounding box center [291, 440] width 21 height 21
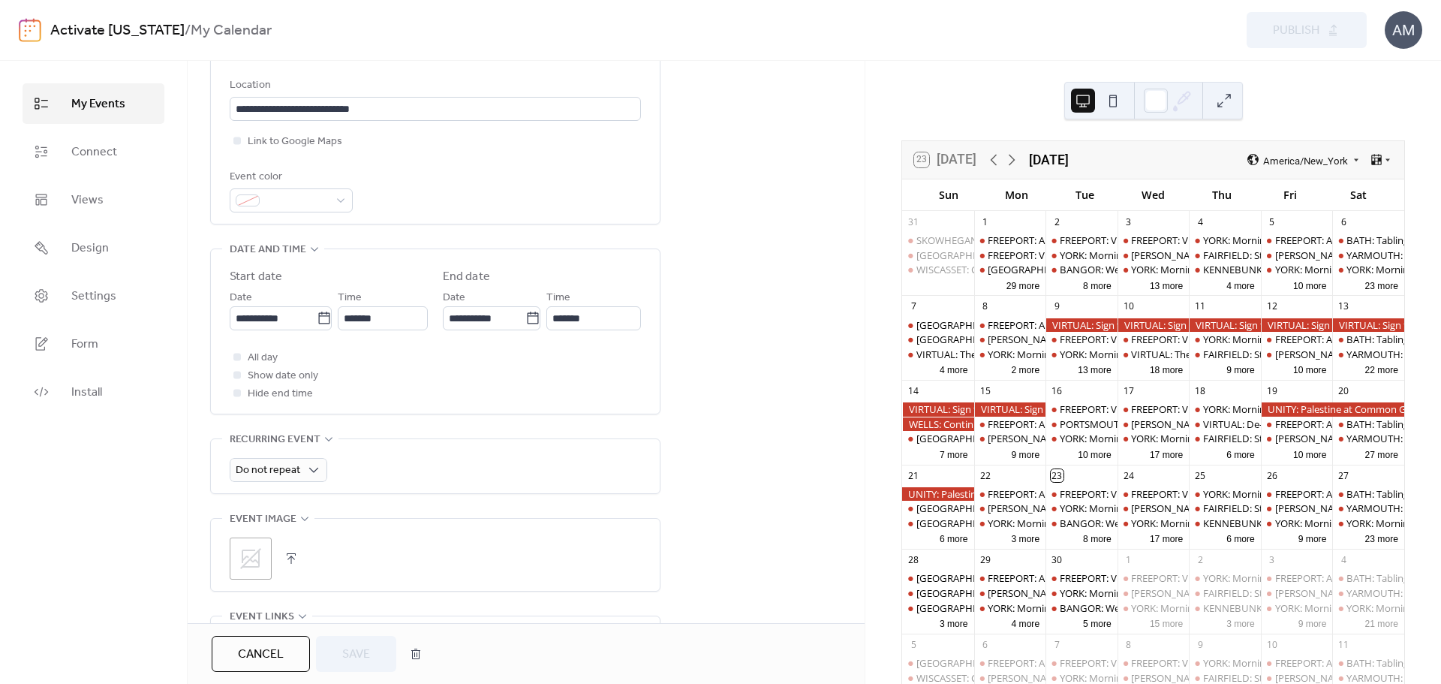
scroll to position [324, 0]
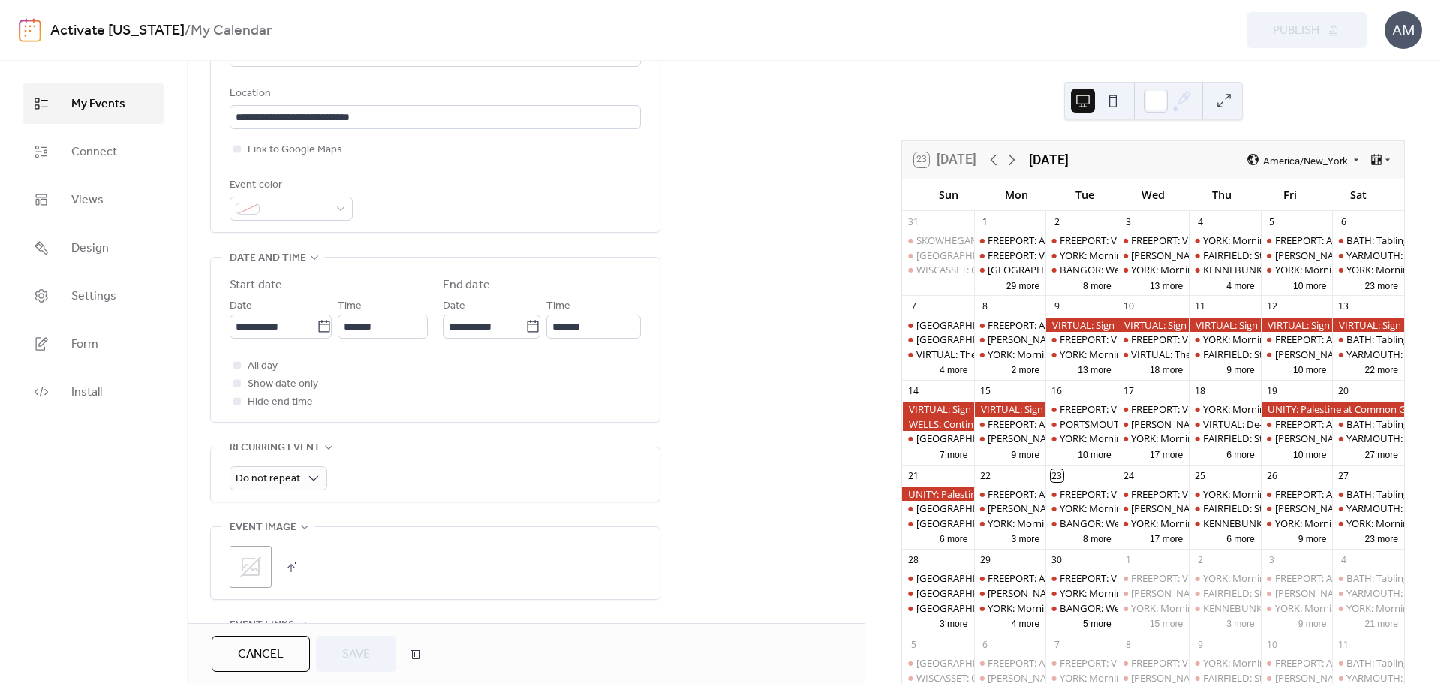
click at [110, 104] on span "My Events" at bounding box center [98, 104] width 54 height 18
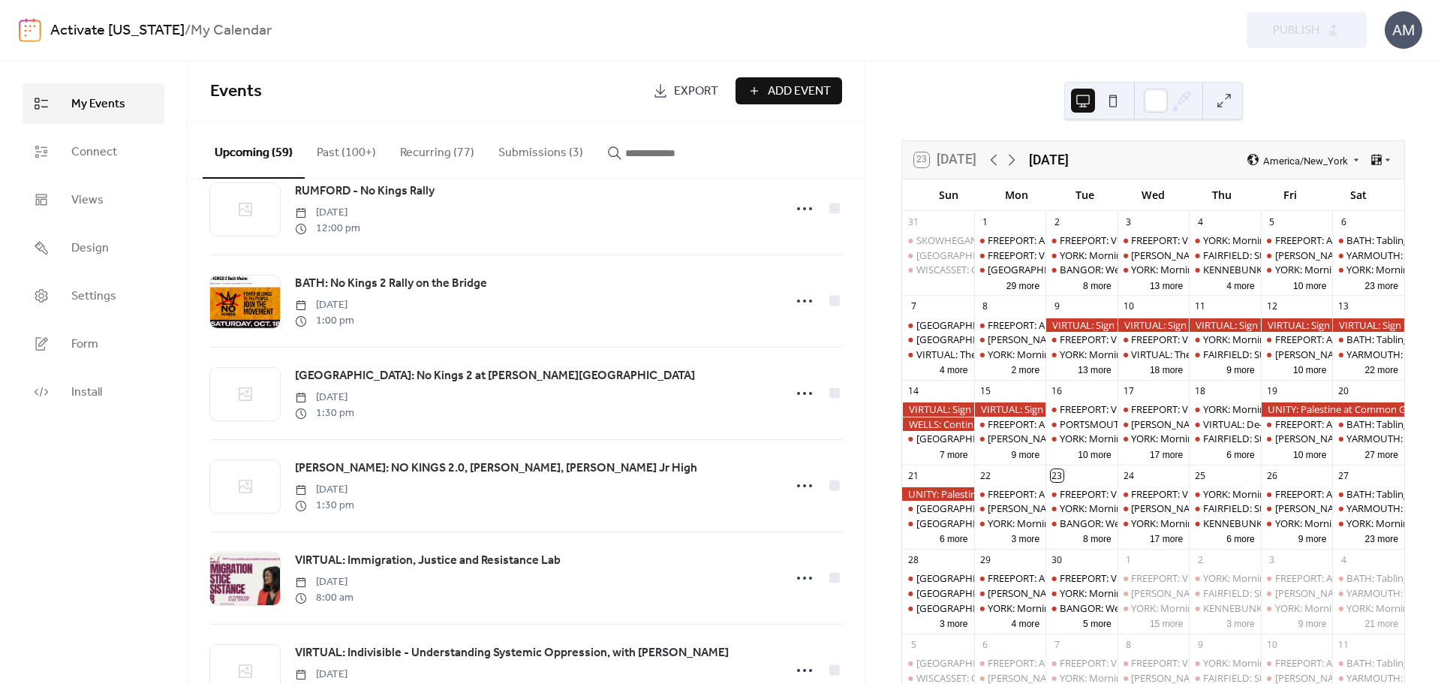
scroll to position [4267, 0]
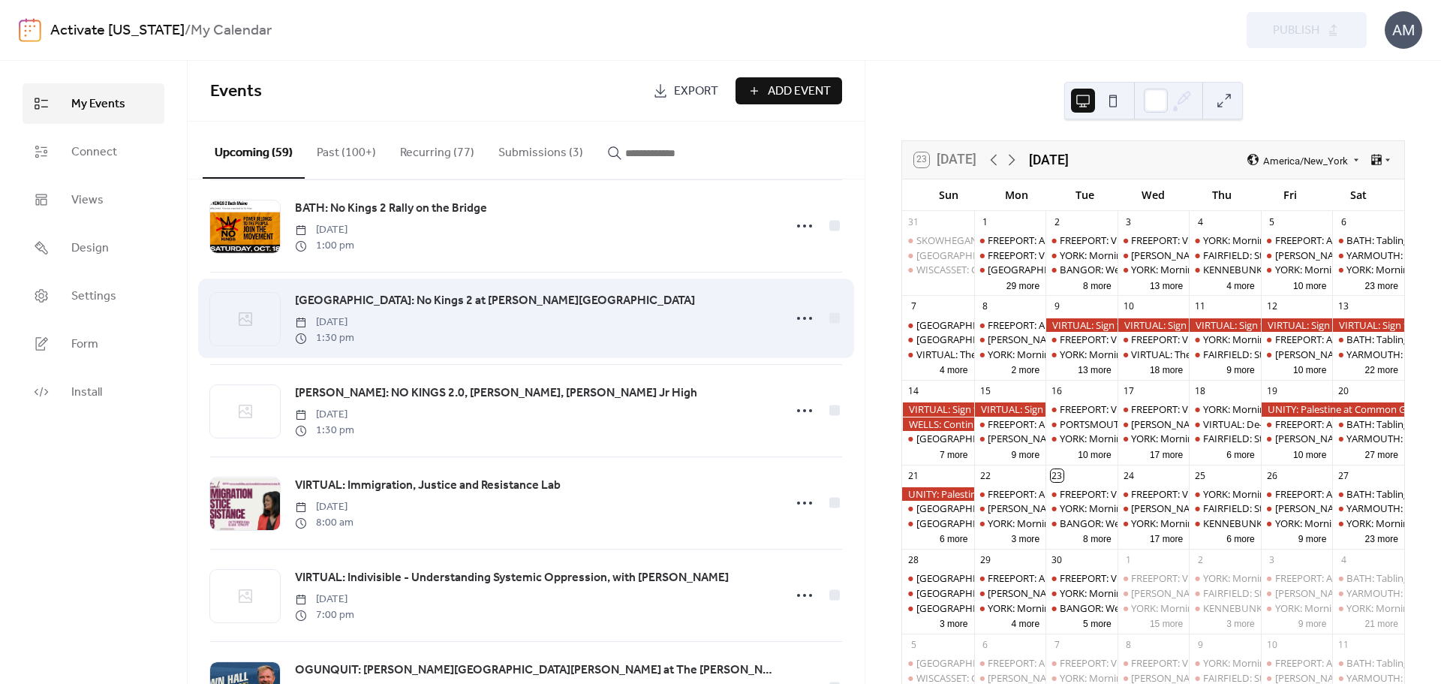
click at [461, 310] on span "[GEOGRAPHIC_DATA]: No Kings 2 at [PERSON_NAME][GEOGRAPHIC_DATA]" at bounding box center [495, 301] width 400 height 18
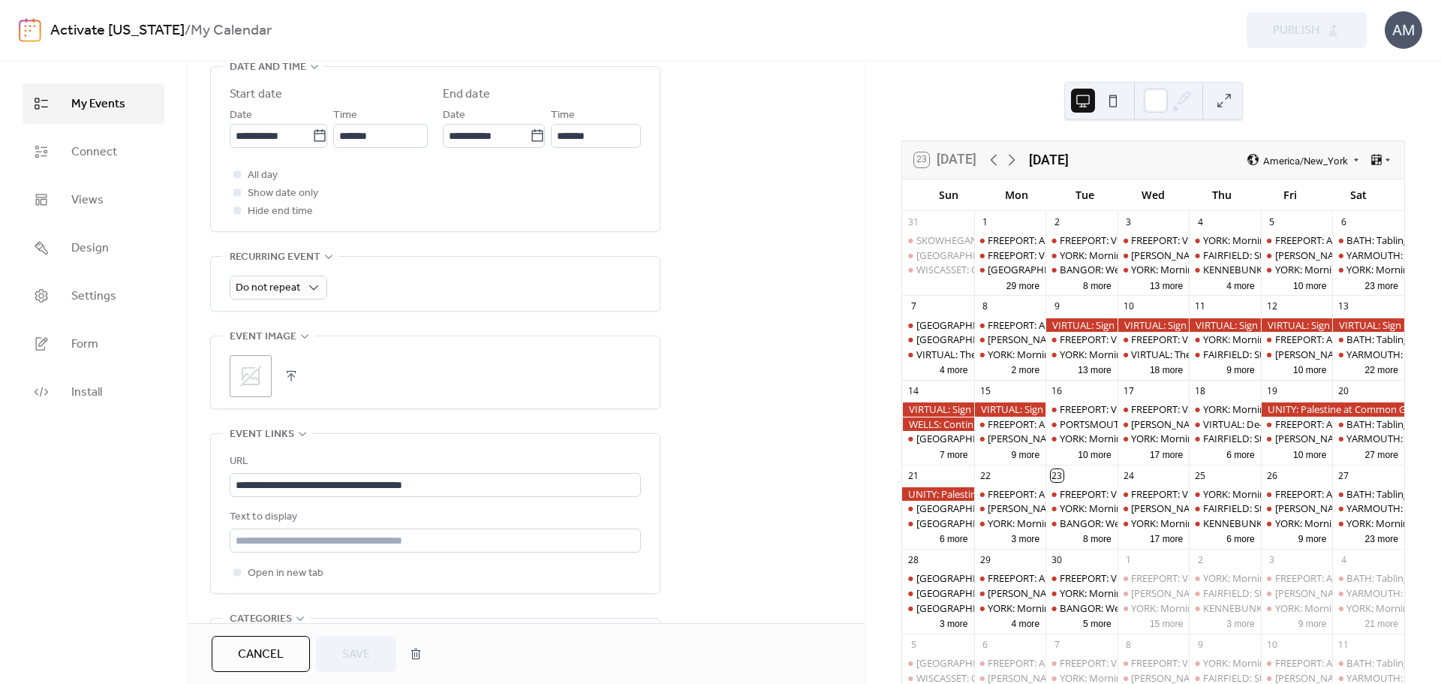
scroll to position [525, 0]
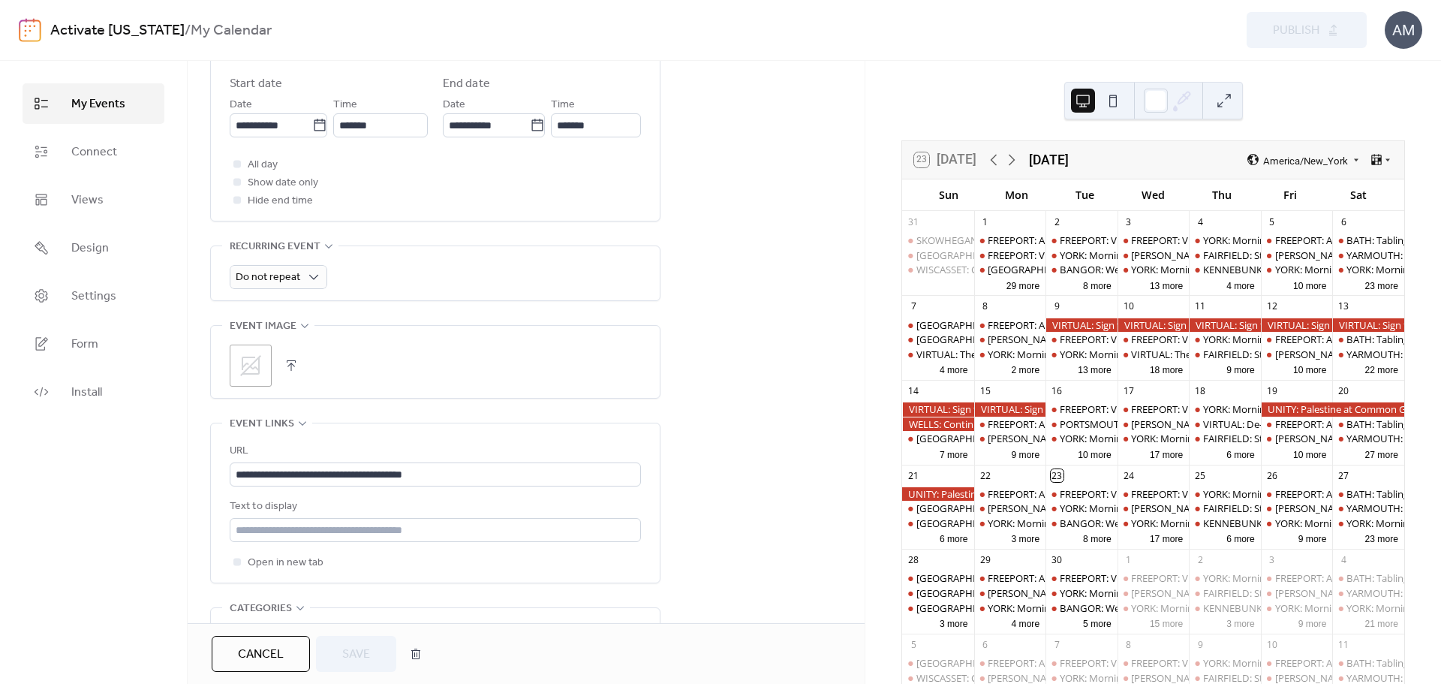
click at [290, 362] on button "button" at bounding box center [291, 365] width 21 height 21
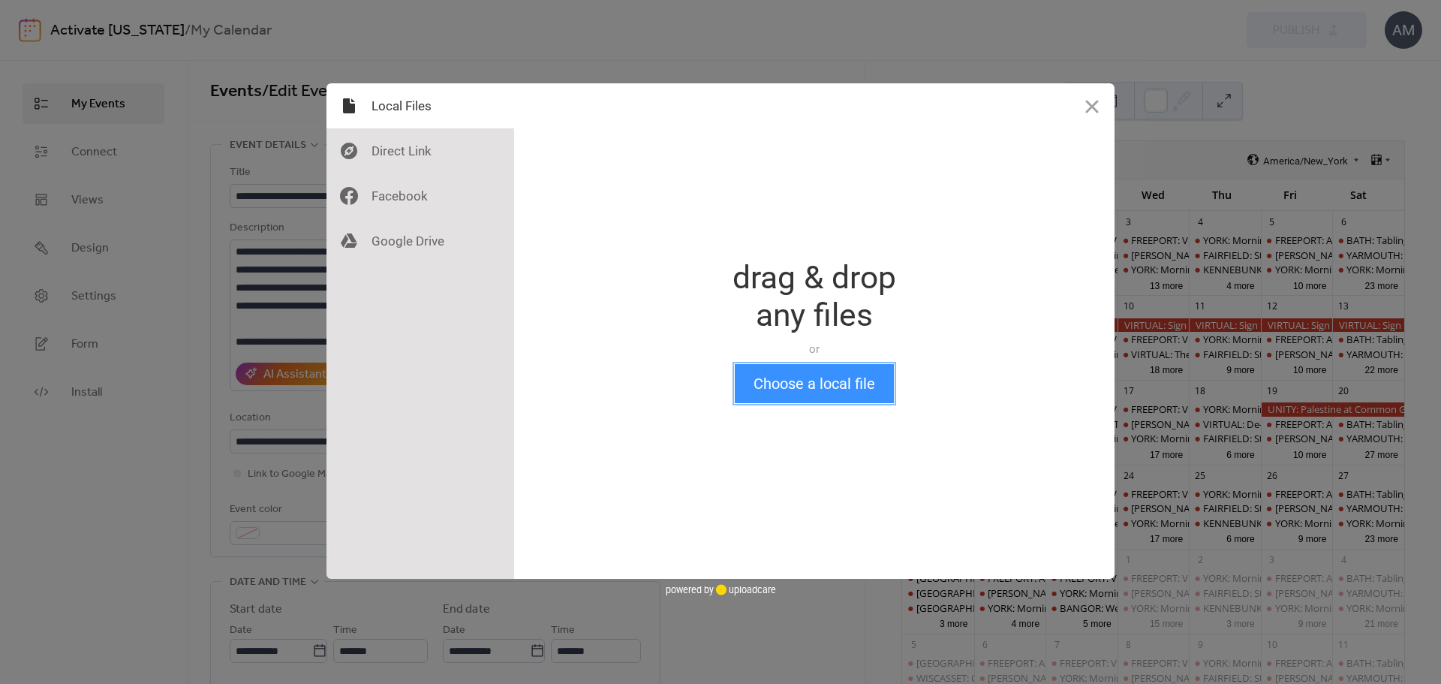
click at [792, 380] on button "Choose a local file" at bounding box center [814, 383] width 159 height 39
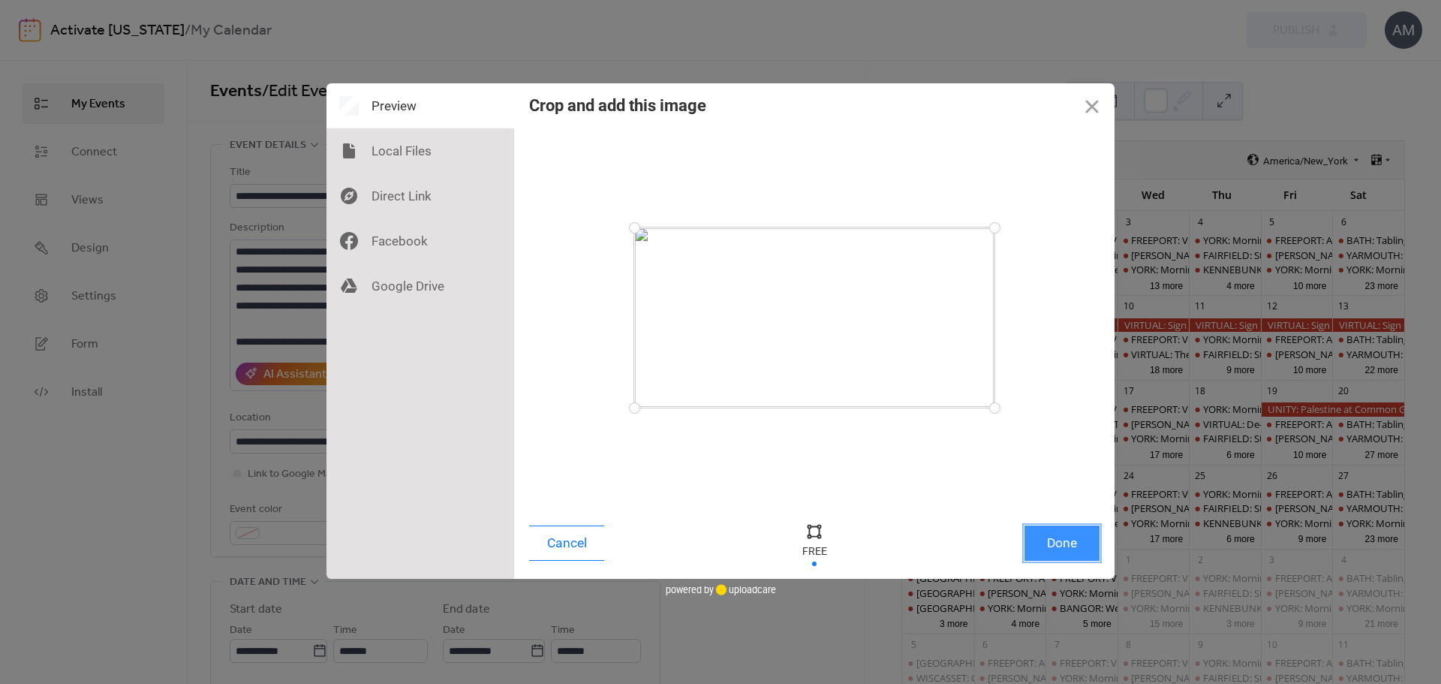
click at [1046, 539] on button "Done" at bounding box center [1061, 542] width 75 height 35
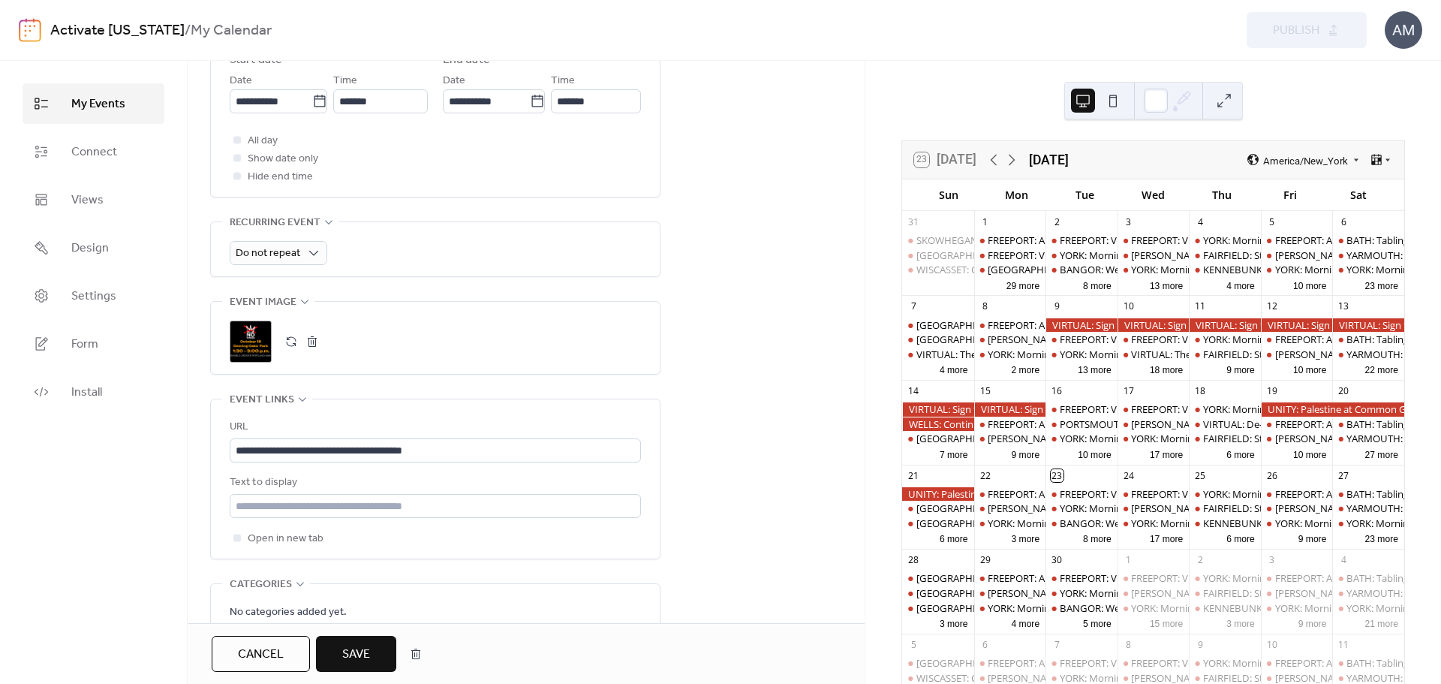
click at [366, 645] on span "Save" at bounding box center [356, 654] width 28 height 18
click at [366, 645] on div "Cancel Save" at bounding box center [321, 653] width 218 height 36
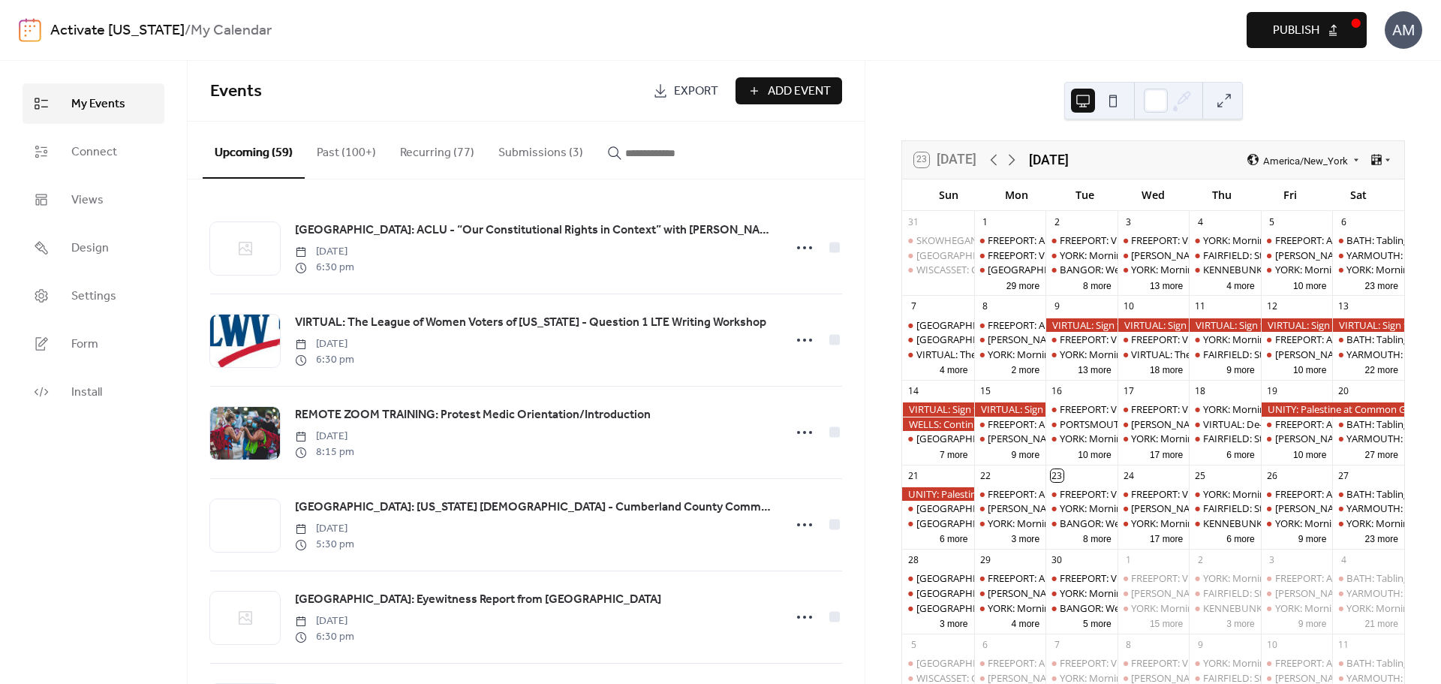
click at [1318, 32] on span "Publish" at bounding box center [1295, 31] width 47 height 18
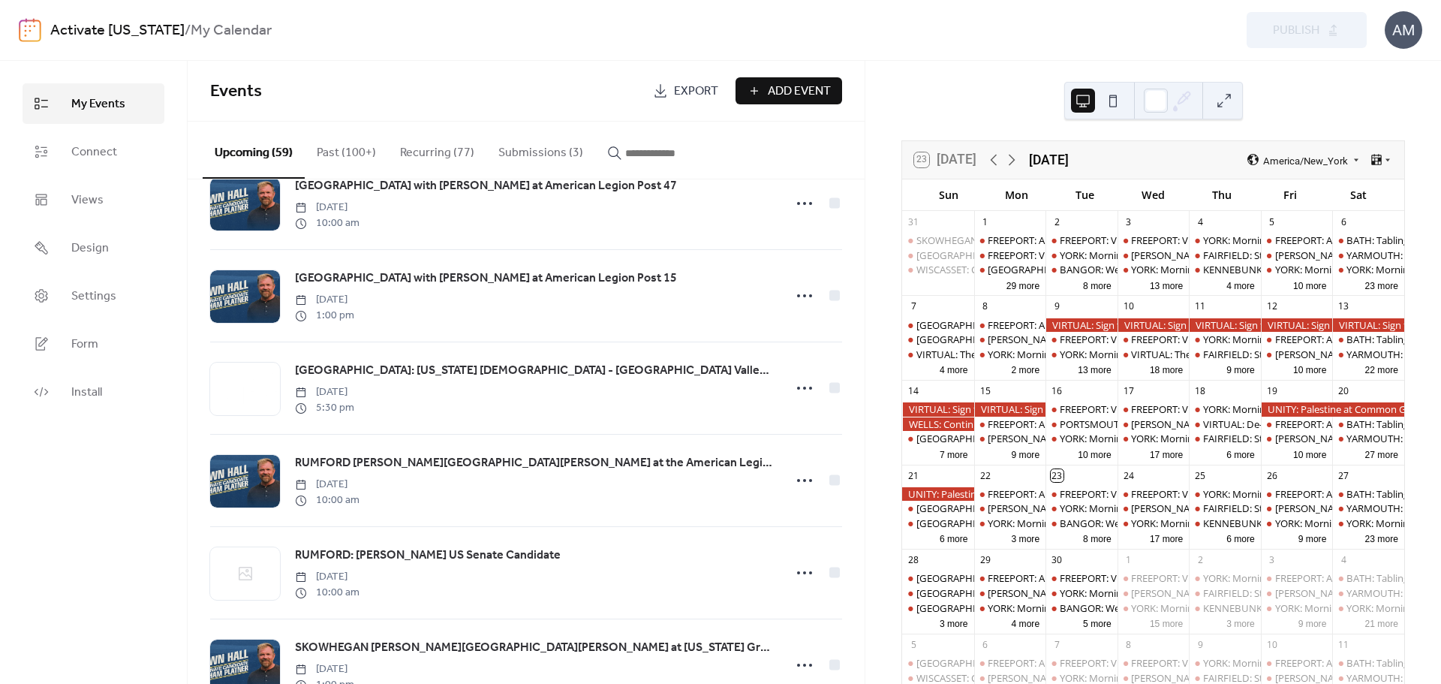
scroll to position [2101, 0]
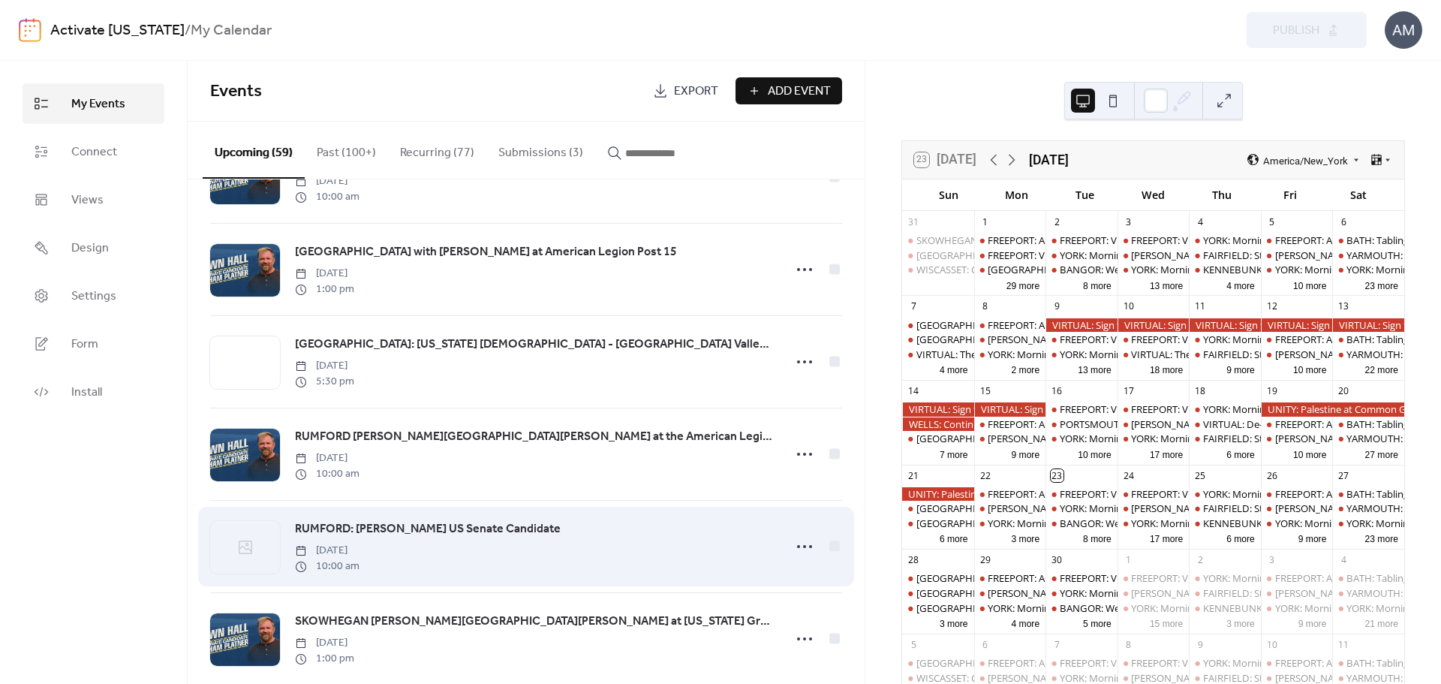
click at [493, 538] on span "RUMFORD: [PERSON_NAME] US Senate Candidate" at bounding box center [428, 529] width 266 height 18
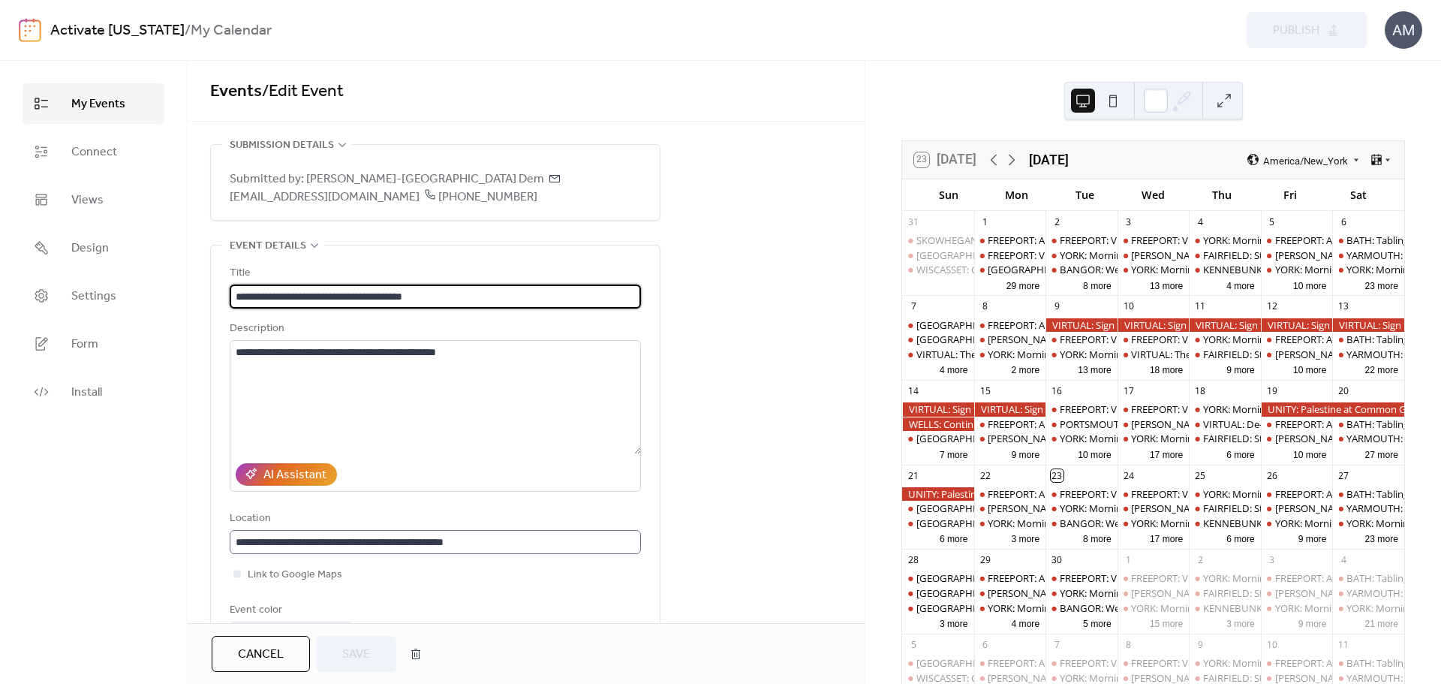
scroll to position [1, 0]
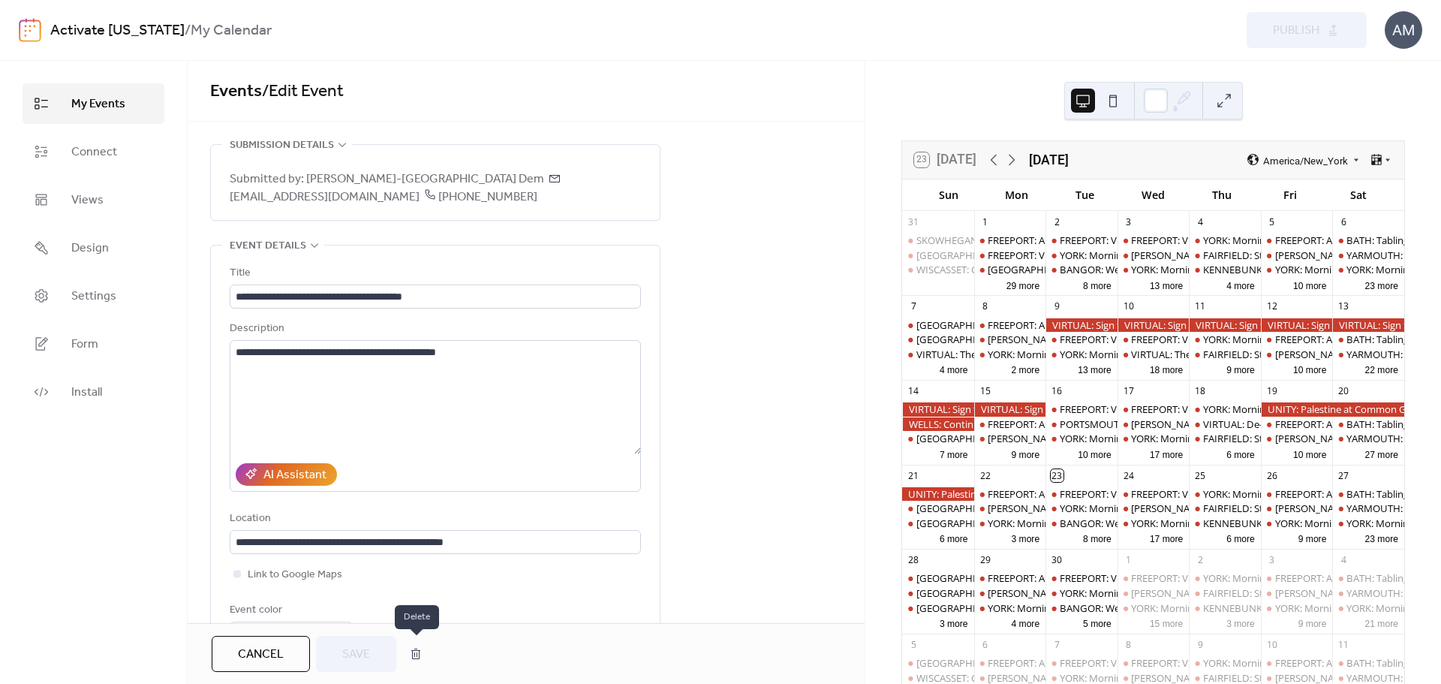
click at [416, 651] on button "button" at bounding box center [415, 653] width 27 height 30
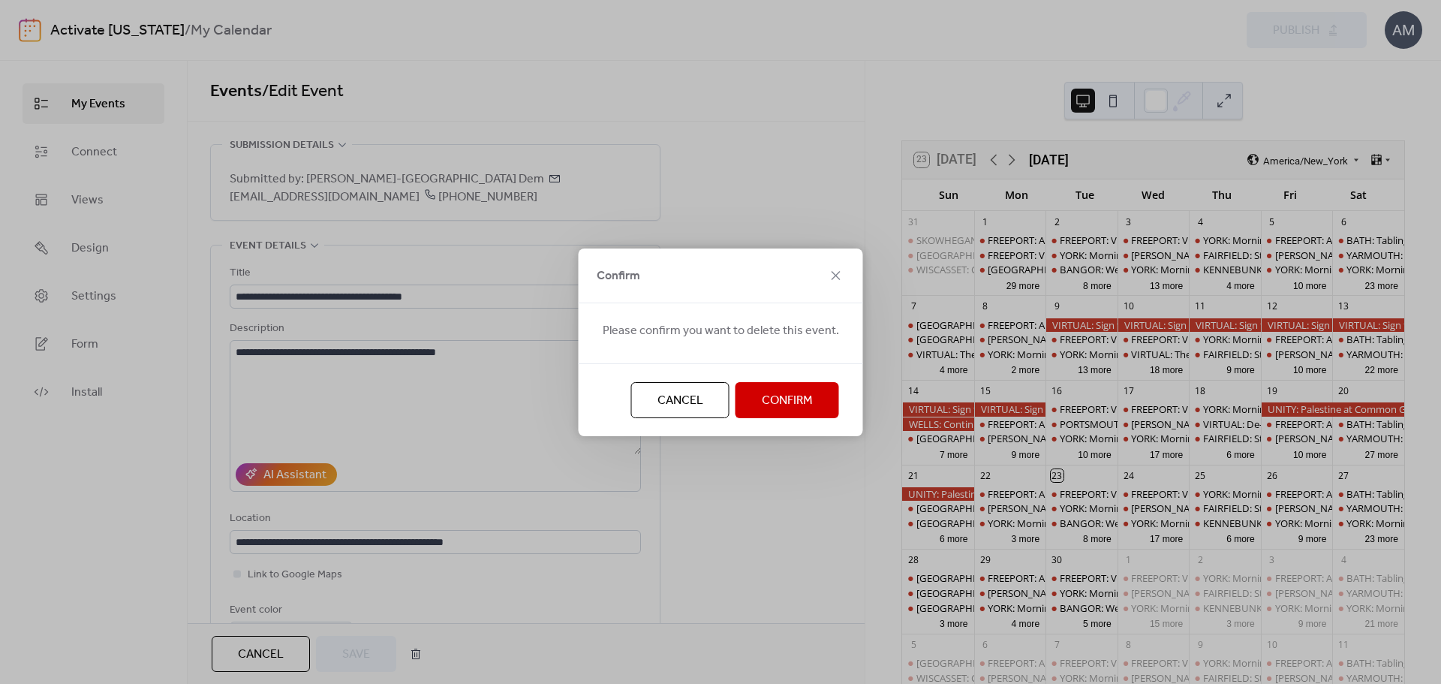
click at [801, 404] on span "Confirm" at bounding box center [787, 401] width 51 height 18
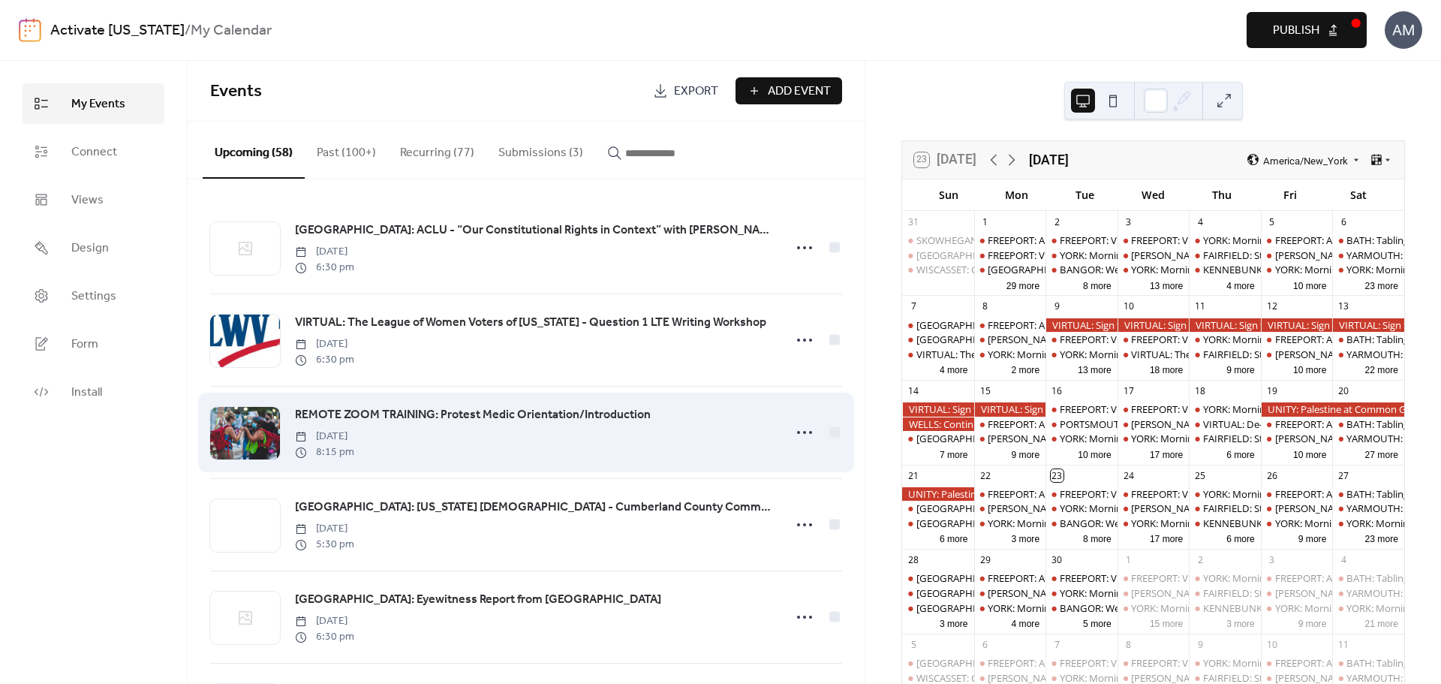
click at [578, 414] on span "REMOTE ZOOM TRAINING: Protest Medic Orientation/Introduction" at bounding box center [473, 415] width 356 height 18
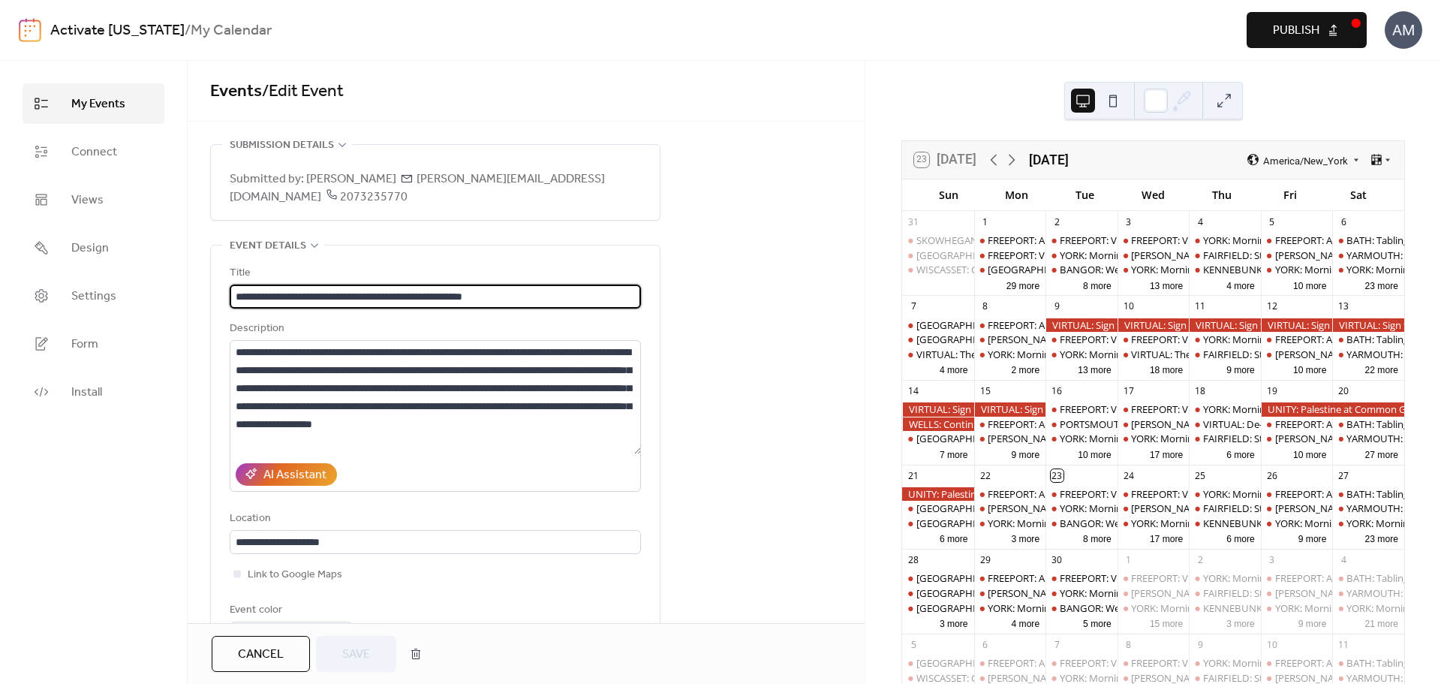
drag, startPoint x: 356, startPoint y: 281, endPoint x: 206, endPoint y: 276, distance: 150.9
click at [480, 284] on input "**********" at bounding box center [435, 296] width 411 height 24
click at [479, 284] on input "**********" at bounding box center [435, 296] width 411 height 24
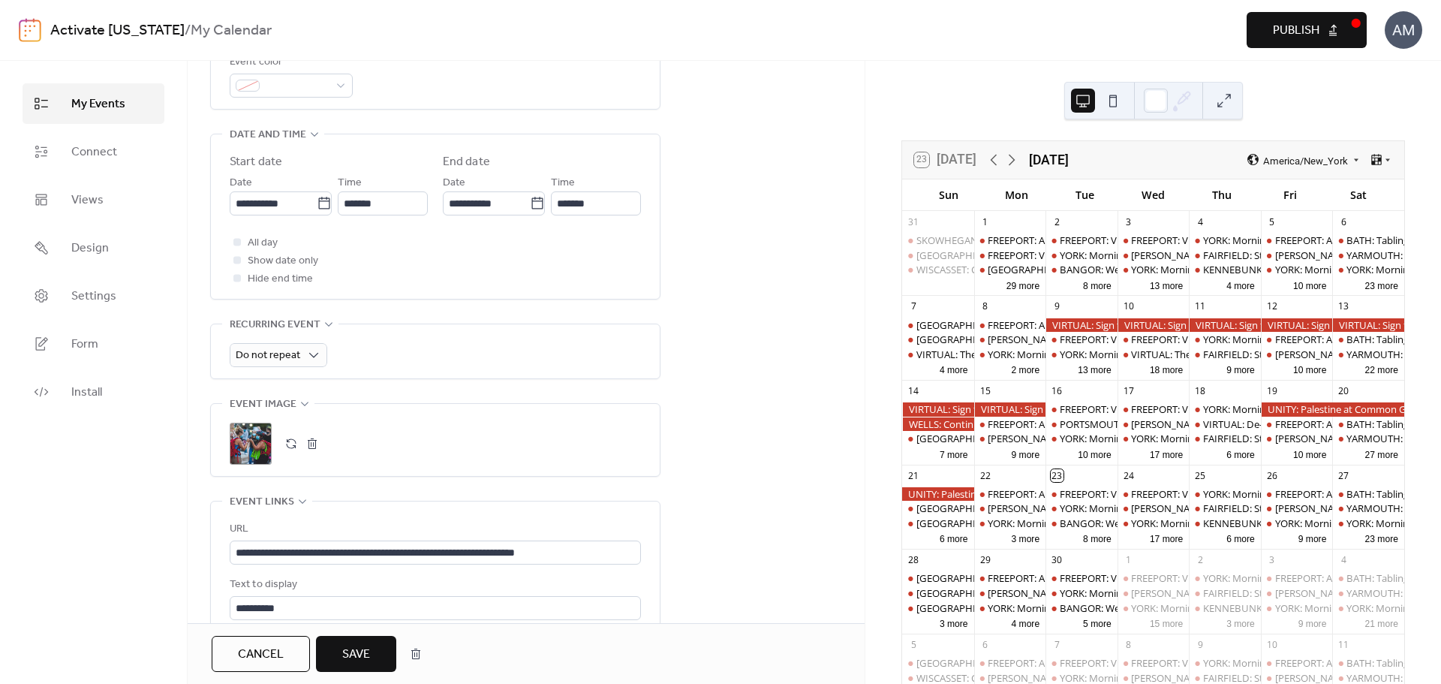
scroll to position [675, 0]
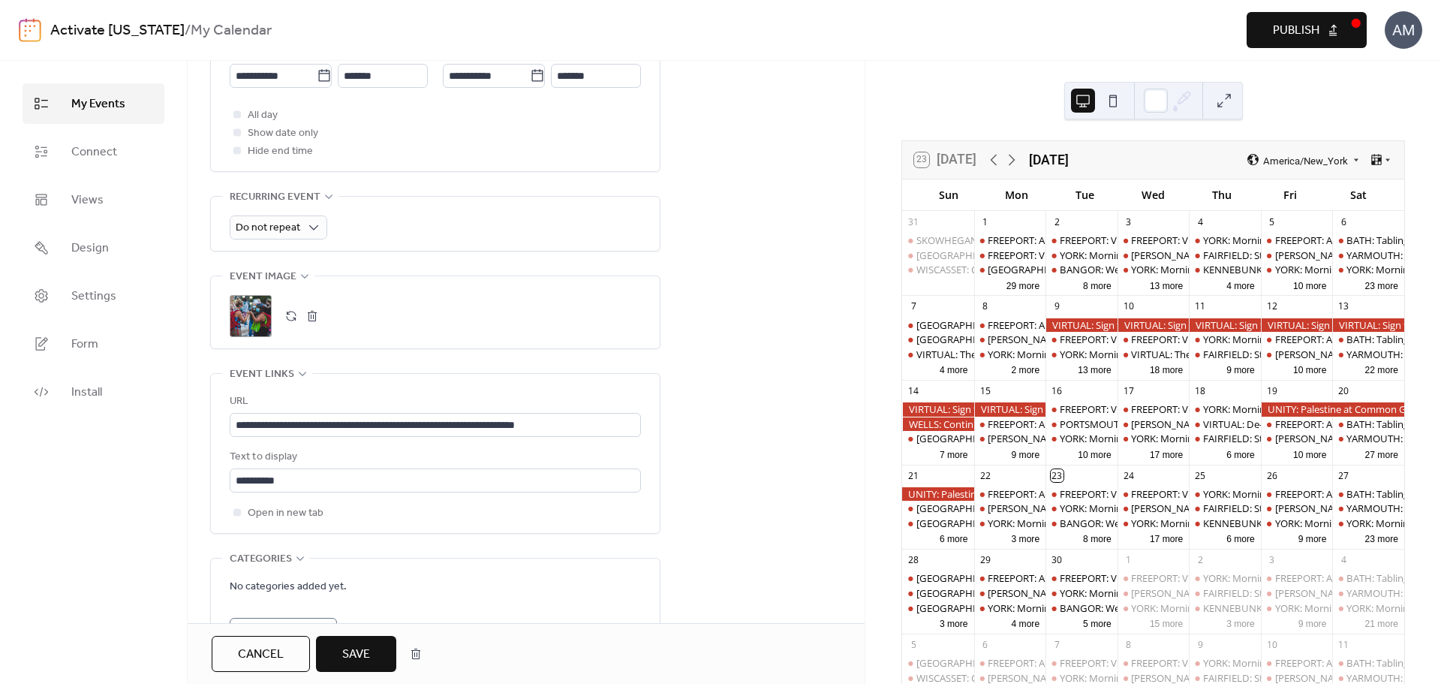
type input "**********"
click at [348, 659] on span "Save" at bounding box center [356, 654] width 28 height 18
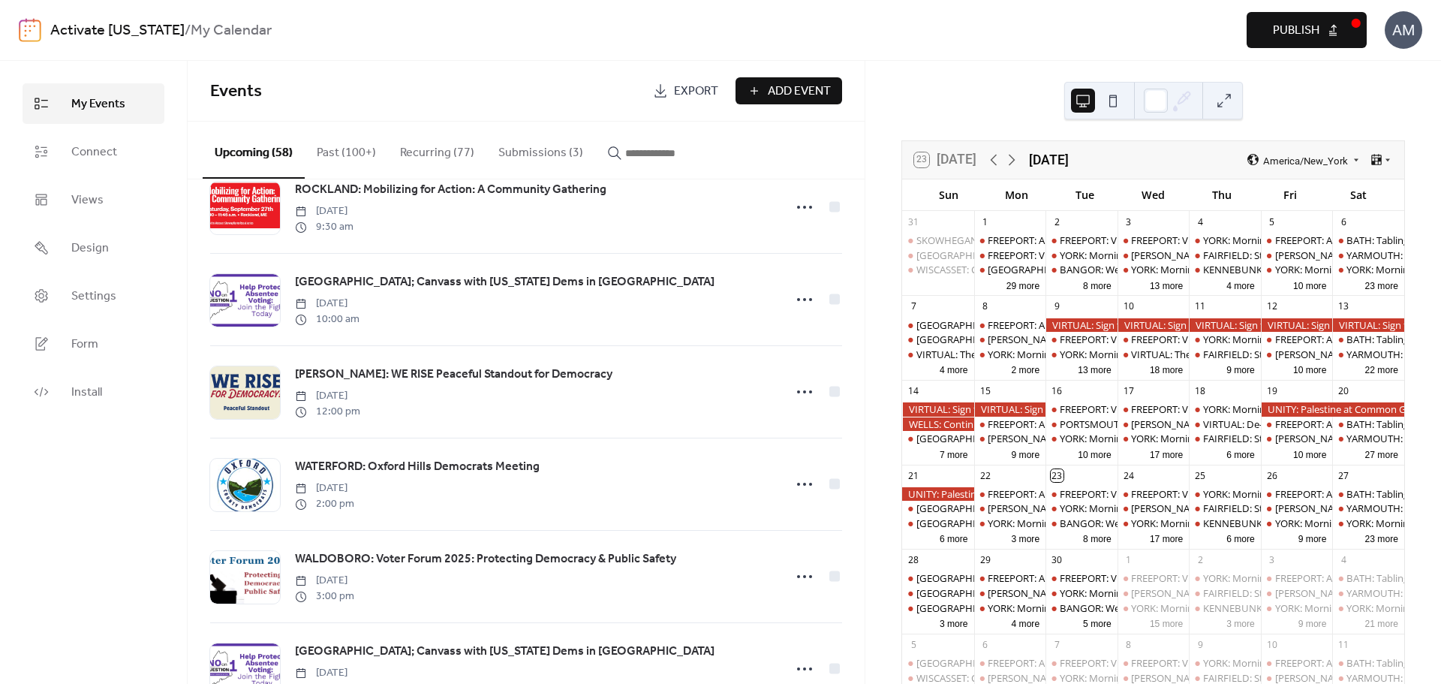
scroll to position [975, 0]
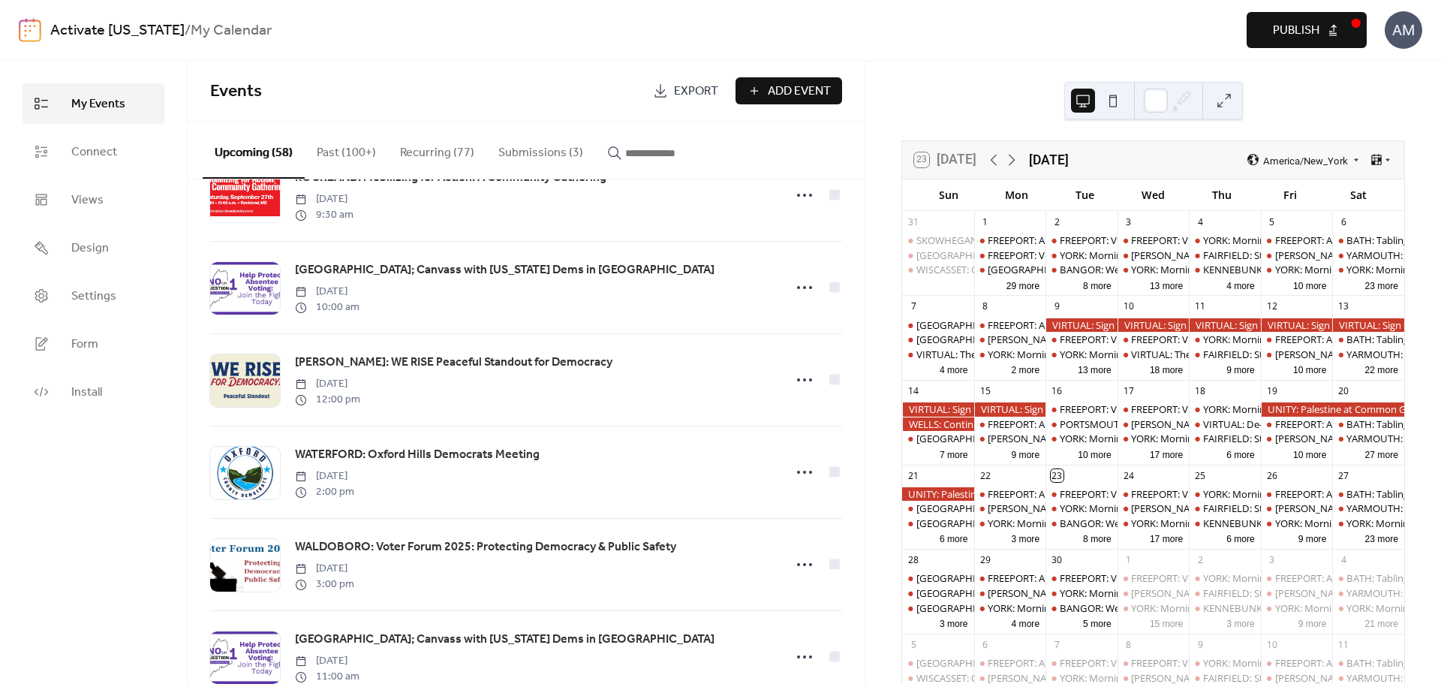
click at [625, 154] on input "button" at bounding box center [670, 153] width 90 height 18
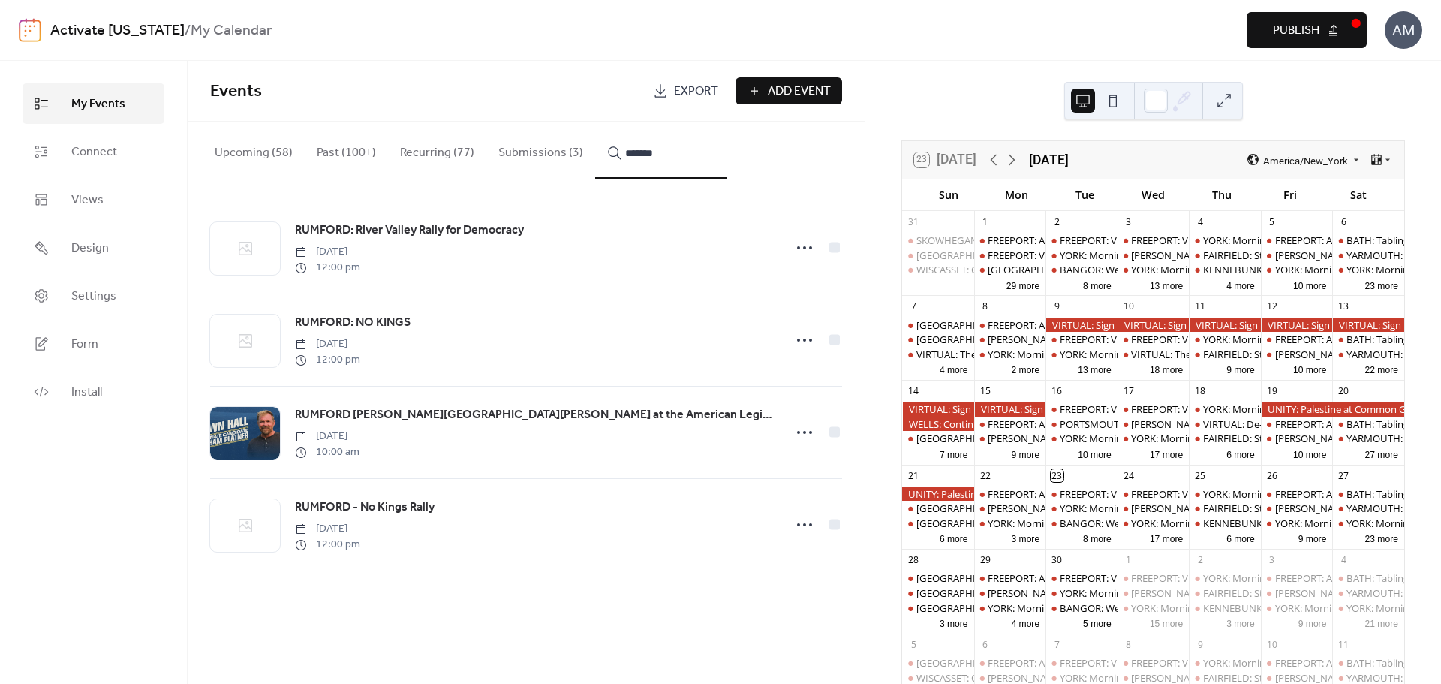
type input "*******"
click at [1286, 24] on span "Publish" at bounding box center [1295, 31] width 47 height 18
